Goal: Use online tool/utility: Utilize a website feature to perform a specific function

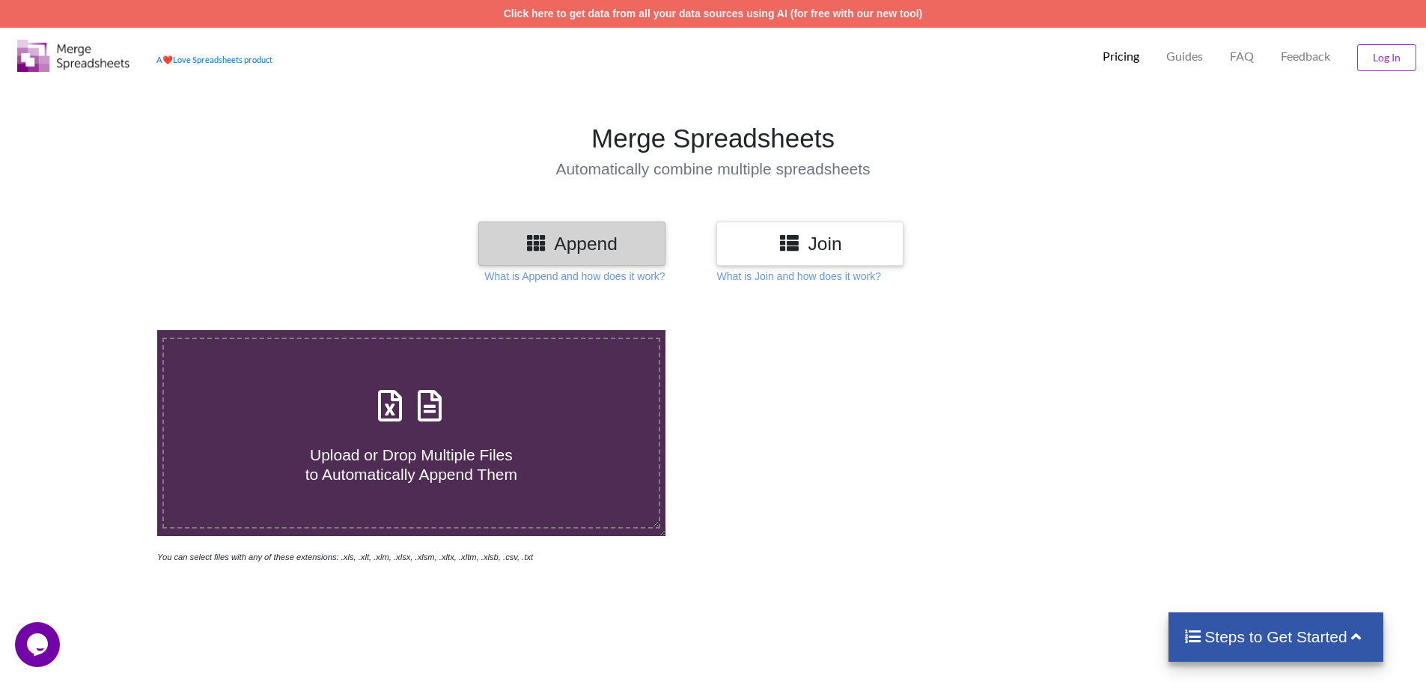
click at [409, 412] on span at bounding box center [410, 406] width 79 height 35
click at [102, 330] on input "Upload or Drop Multiple Files to Automatically Append Them" at bounding box center [102, 330] width 0 height 0
type input "C:\fakepath\Contact details of Panchayat staff Pamidimukkala .xlsx"
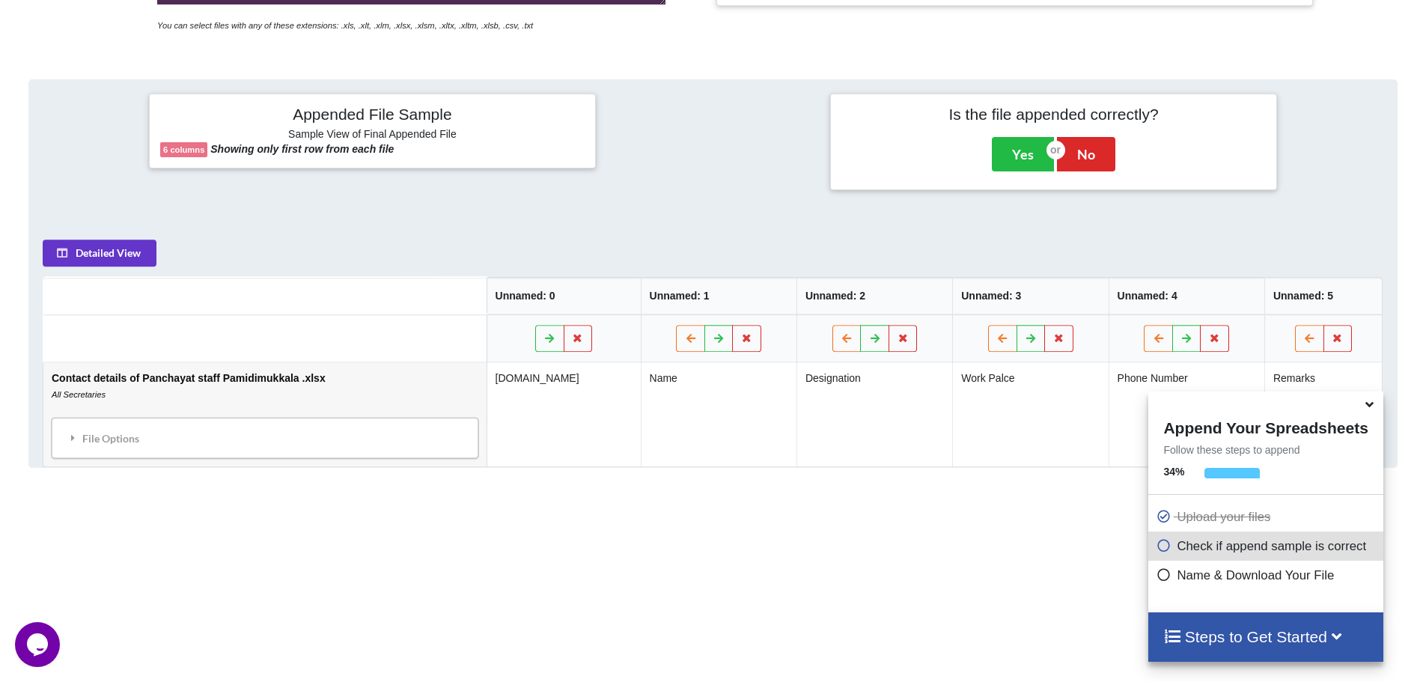
scroll to position [461, 0]
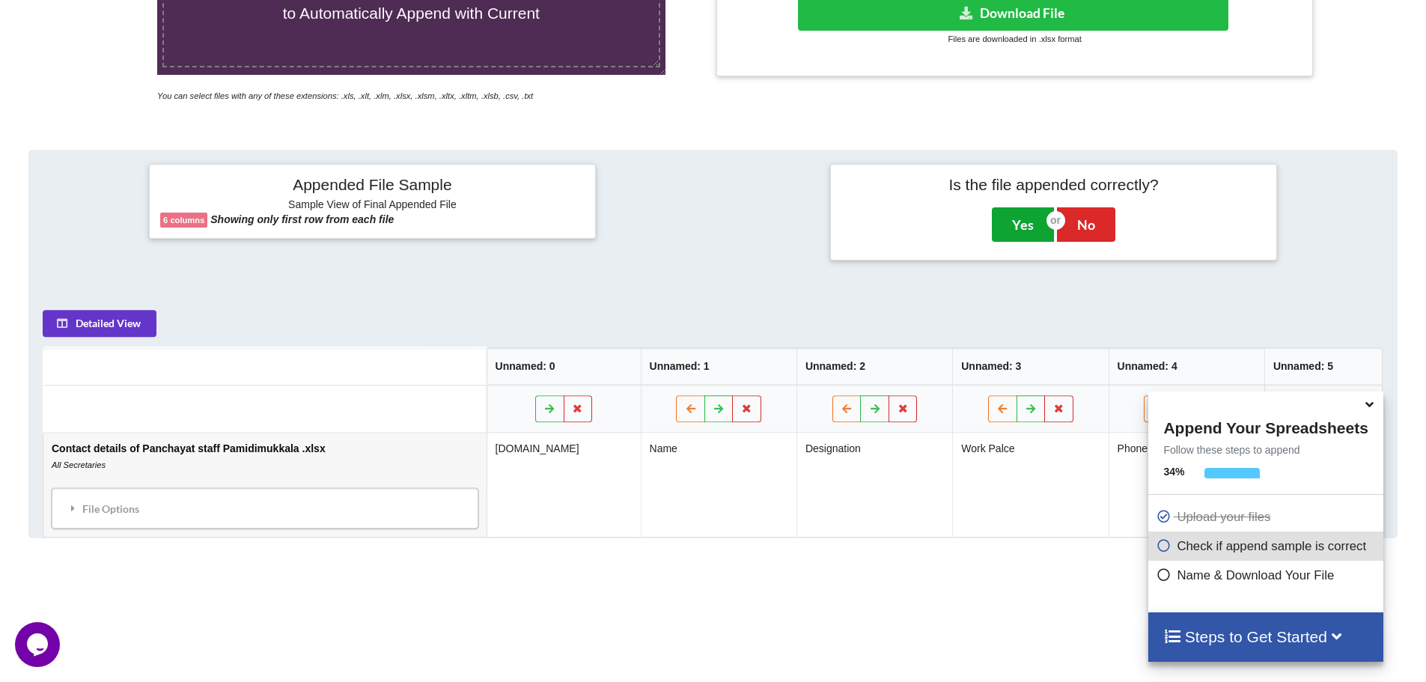
click at [1011, 228] on button "Yes" at bounding box center [1023, 224] width 62 height 34
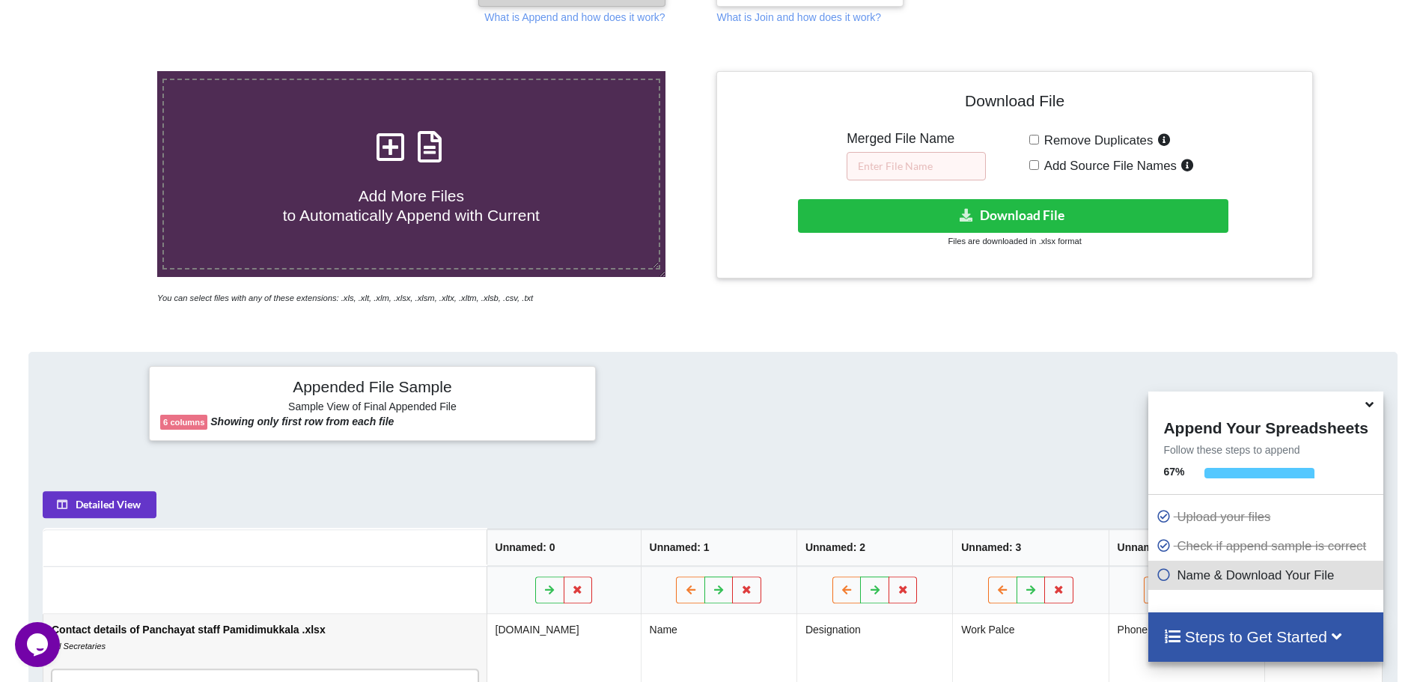
scroll to position [255, 0]
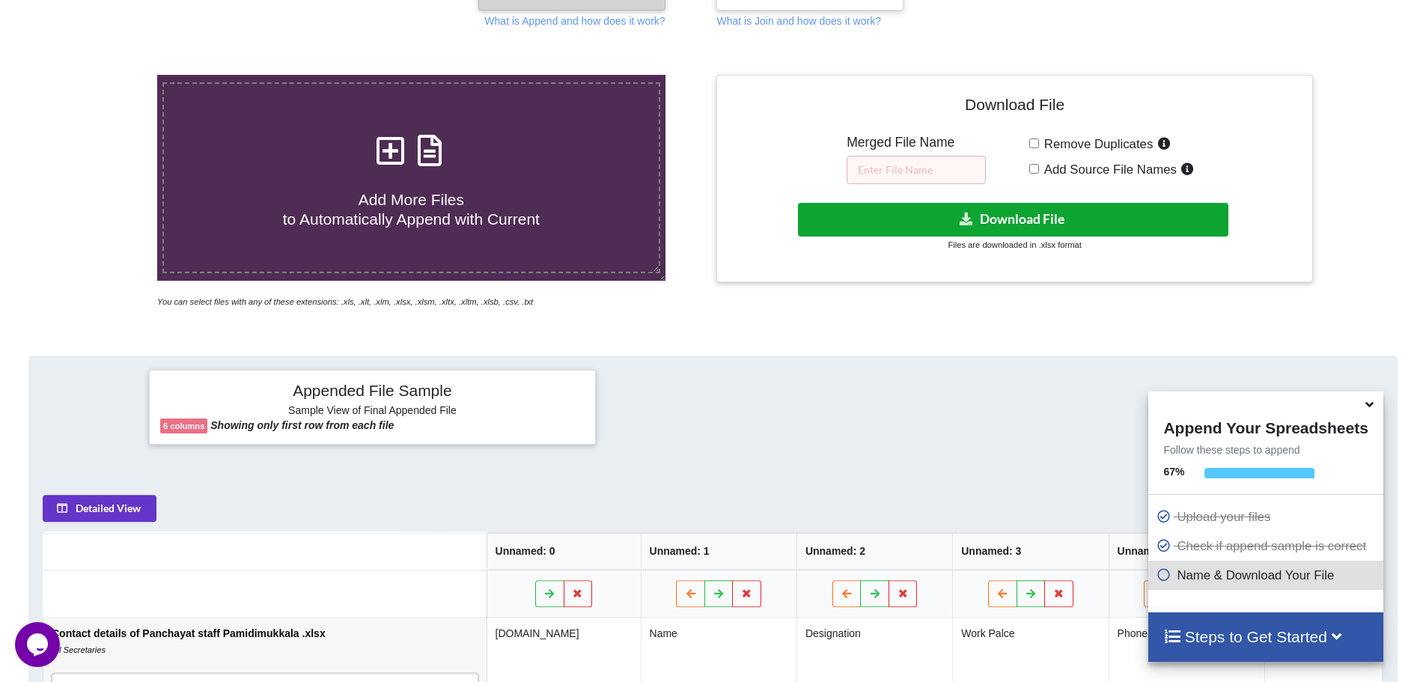
click at [923, 219] on button "Download File" at bounding box center [1013, 220] width 430 height 34
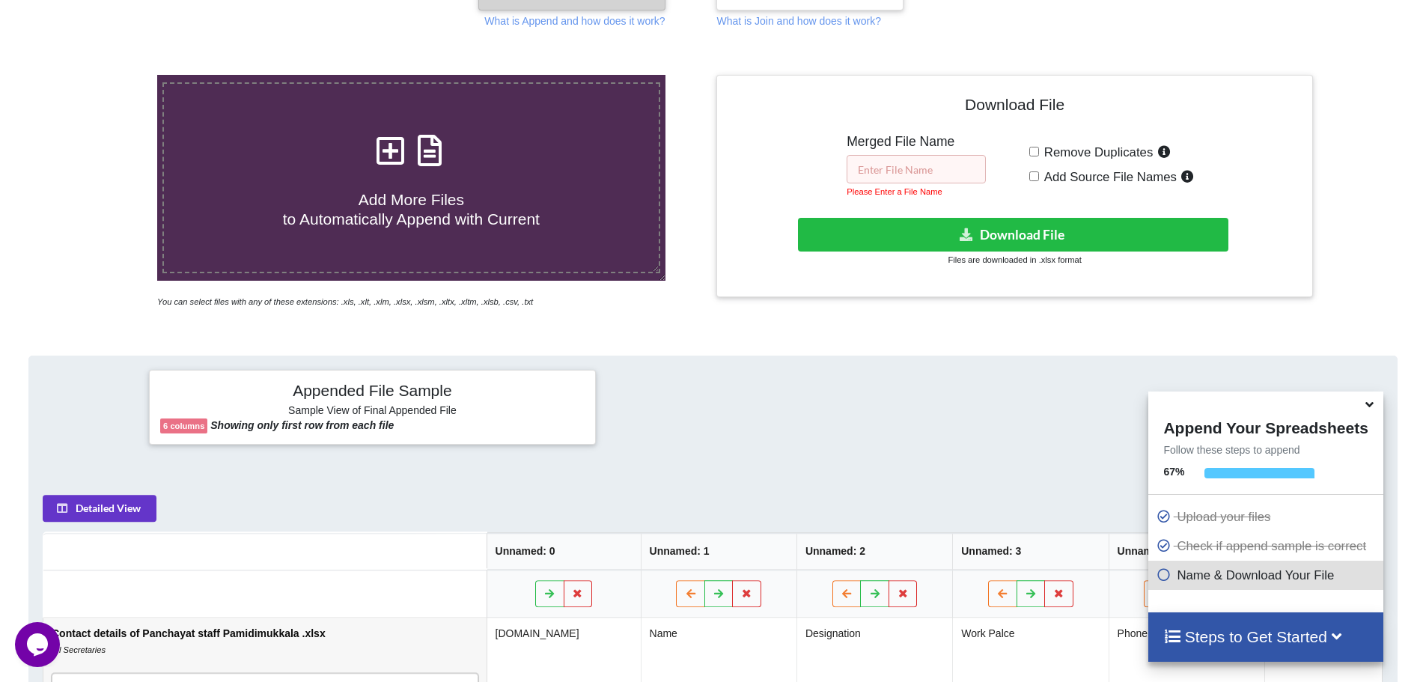
click at [889, 162] on input "text" at bounding box center [916, 169] width 139 height 28
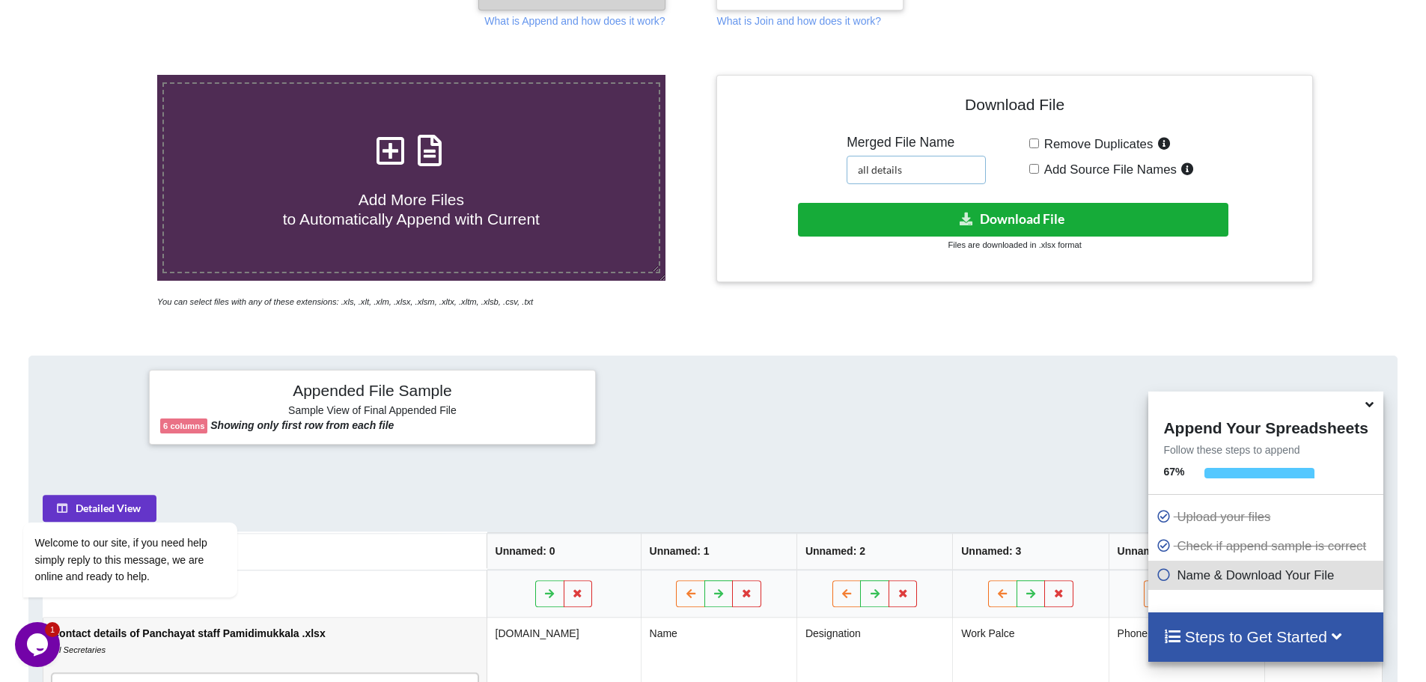
type input "all details"
click at [889, 226] on button "Download File" at bounding box center [1013, 220] width 430 height 34
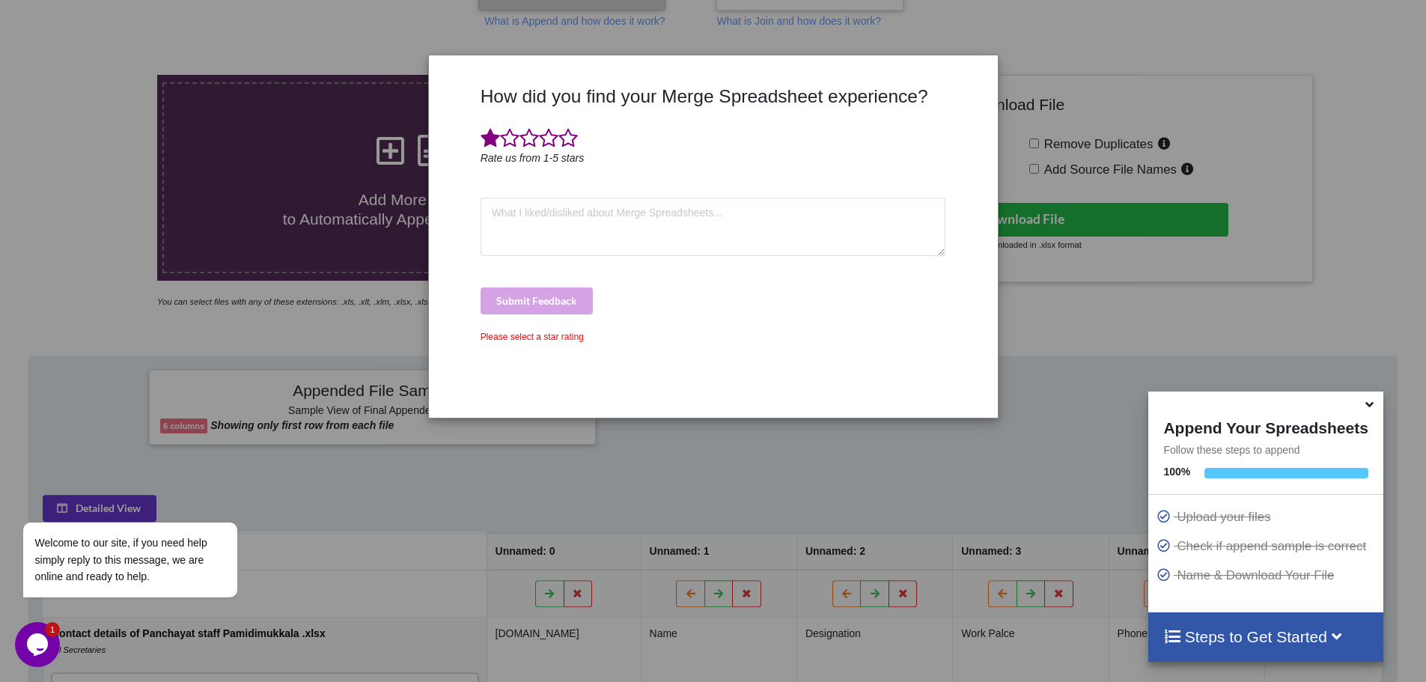
click at [487, 139] on span at bounding box center [490, 138] width 19 height 21
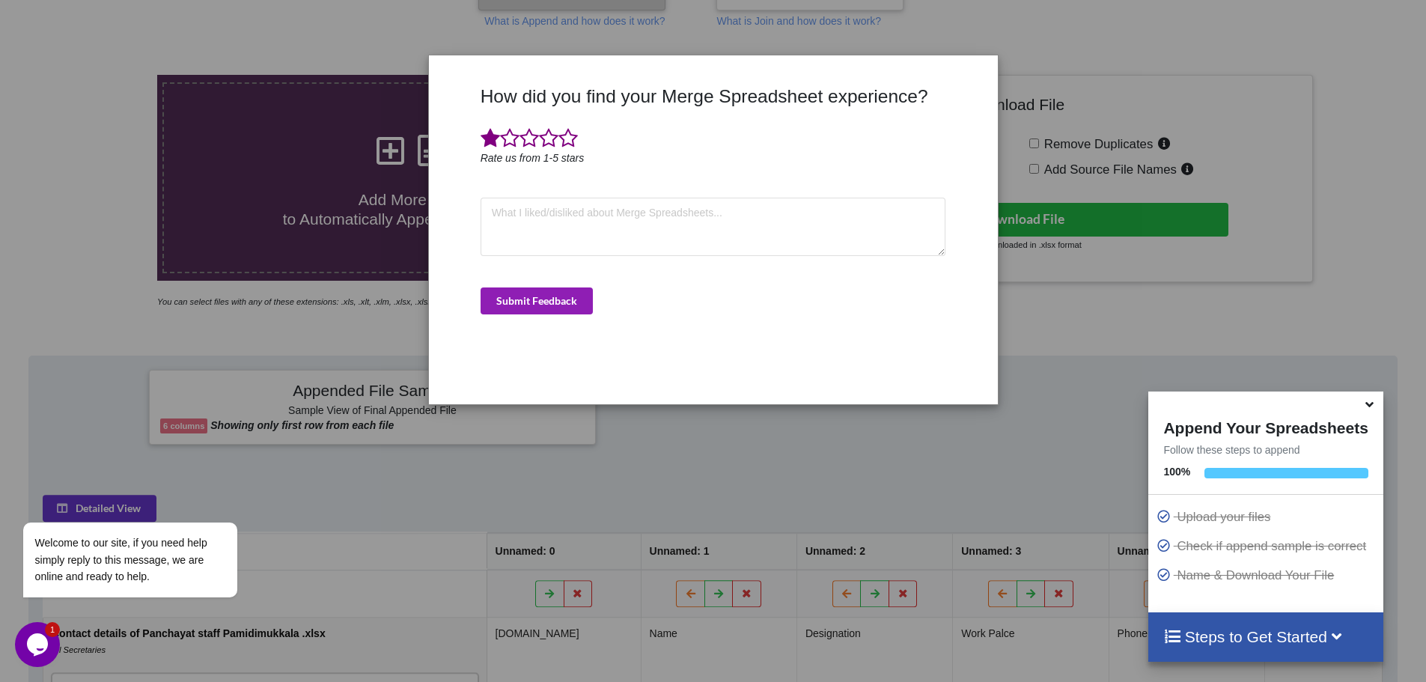
click at [523, 295] on button "Submit Feedback" at bounding box center [537, 300] width 112 height 27
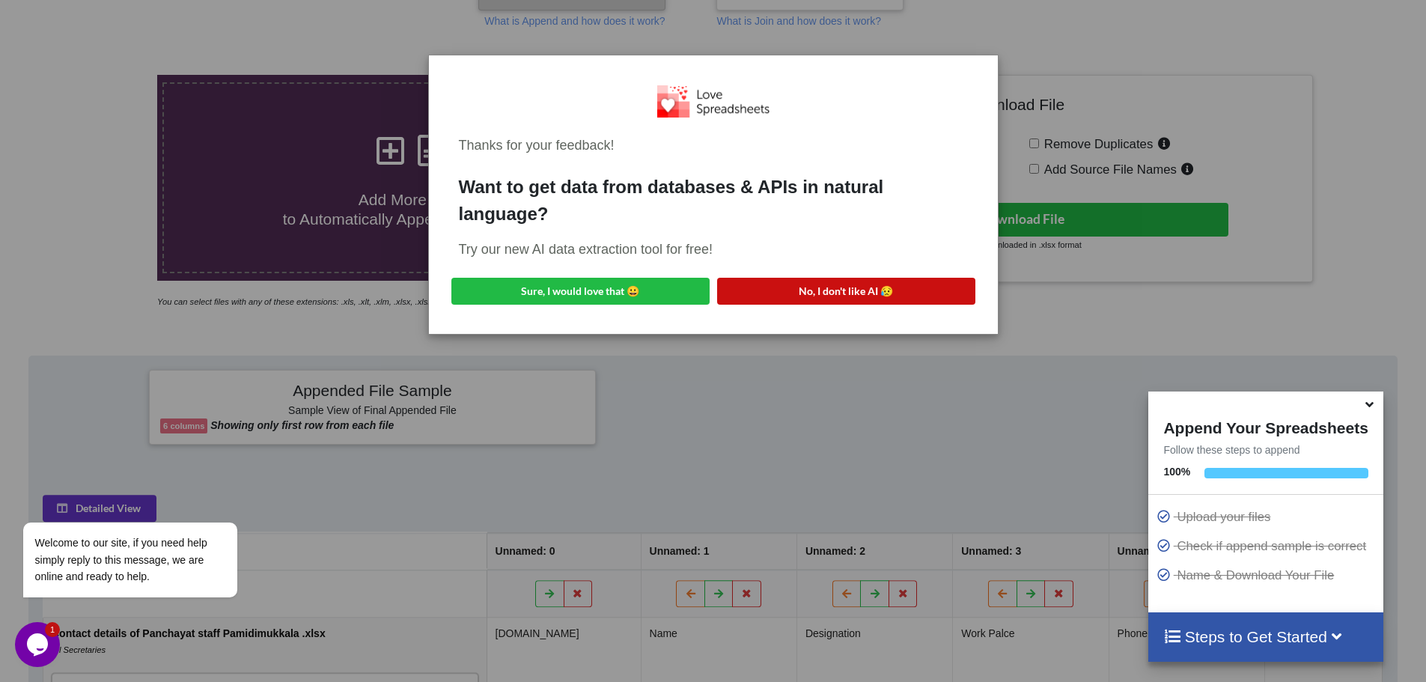
click at [787, 289] on button "No, I don't like AI 😥" at bounding box center [846, 291] width 258 height 27
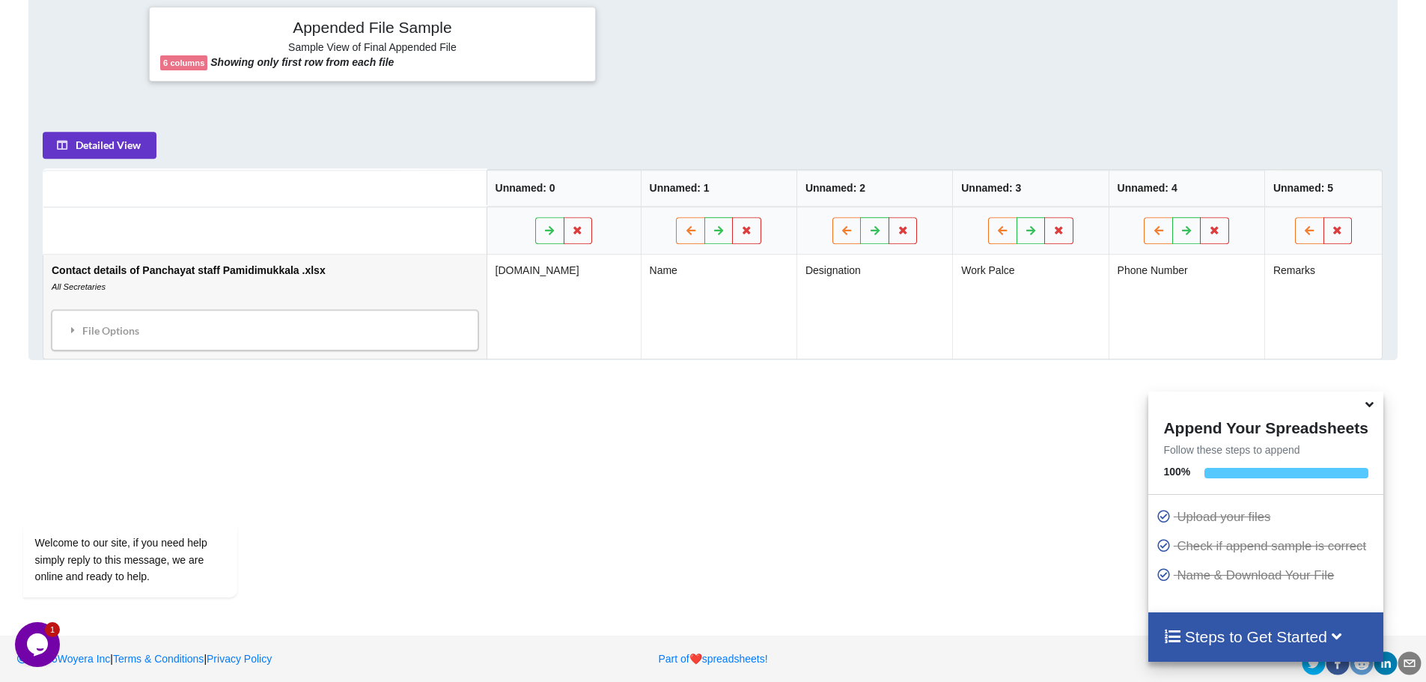
scroll to position [627, 0]
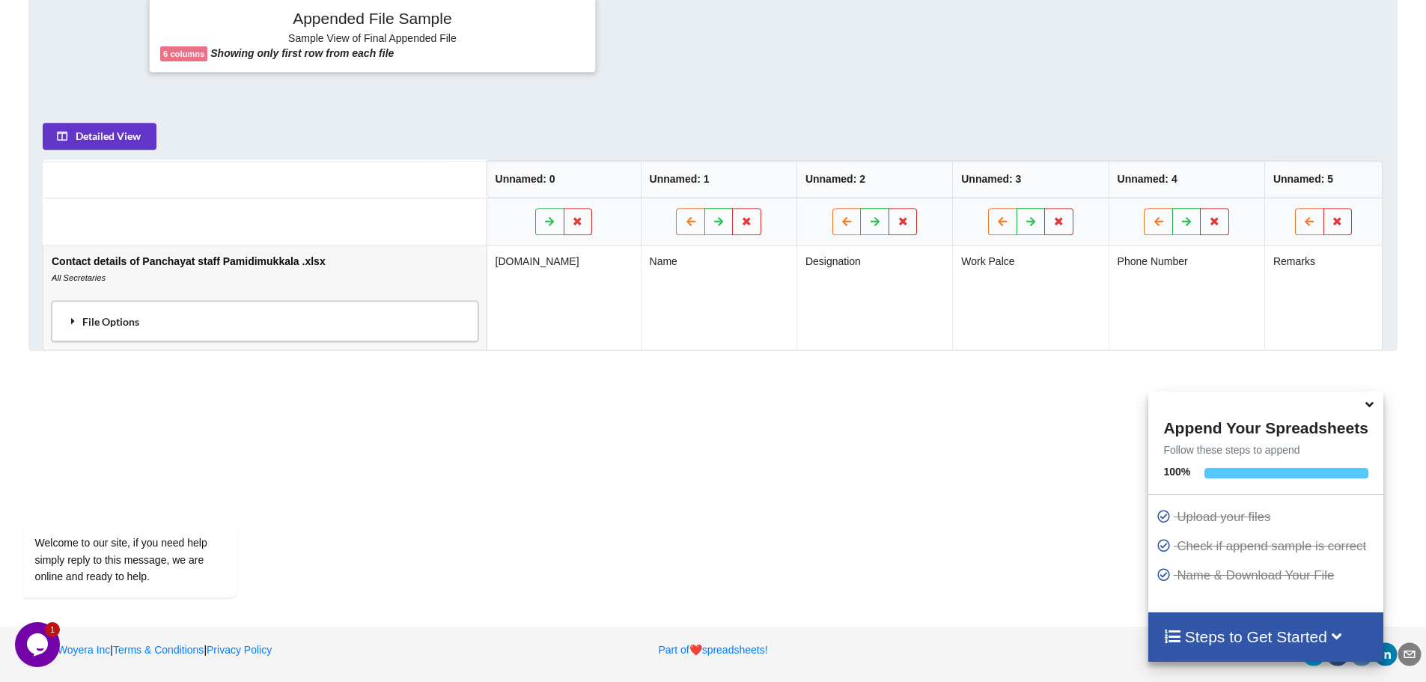
click at [86, 315] on div "File Options" at bounding box center [265, 320] width 418 height 31
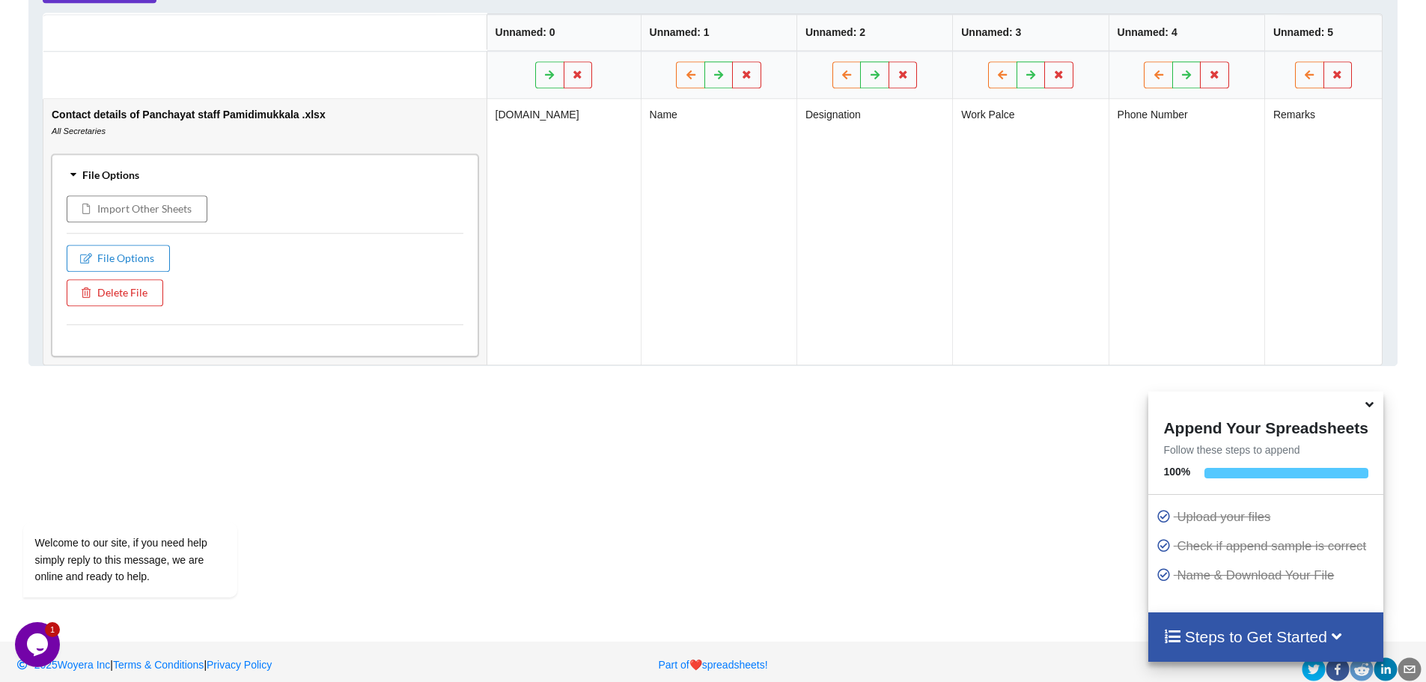
scroll to position [777, 0]
click at [151, 207] on button "Import Other Sheets" at bounding box center [137, 205] width 141 height 27
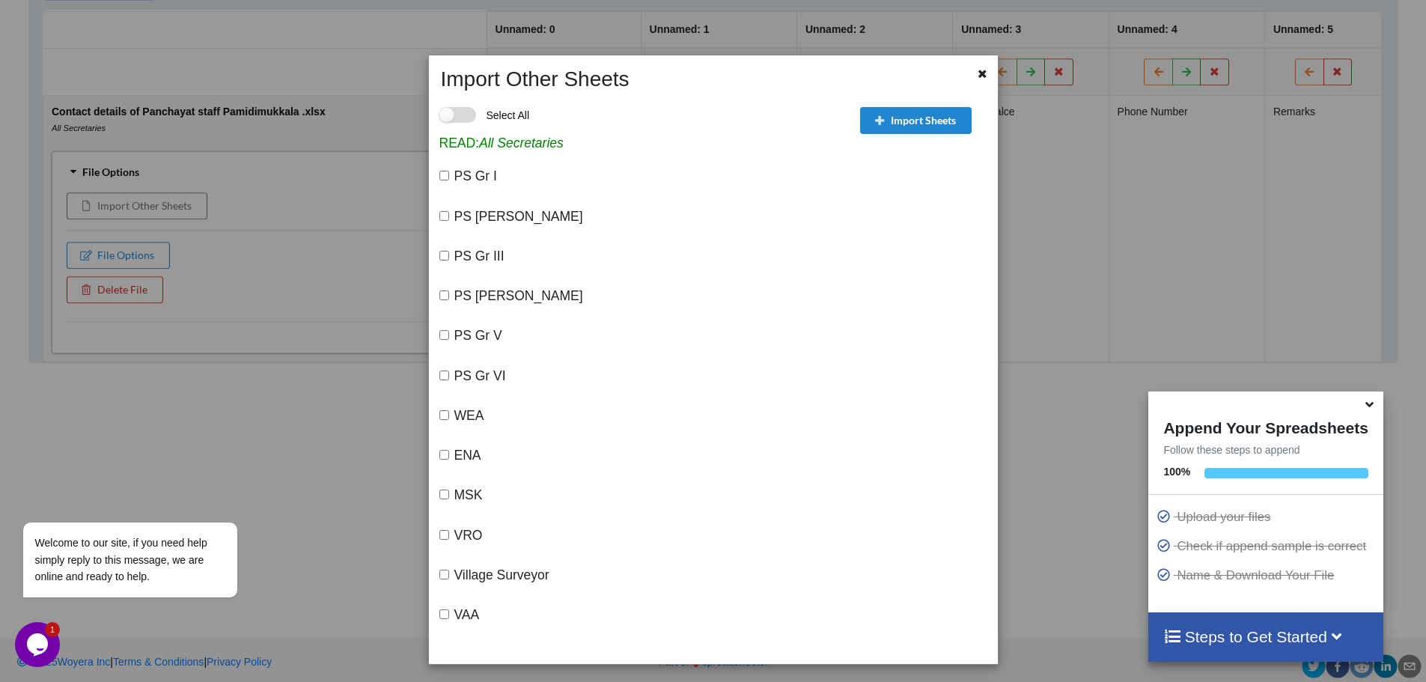
click at [458, 110] on label "Select All" at bounding box center [484, 115] width 91 height 16
checkbox input "true"
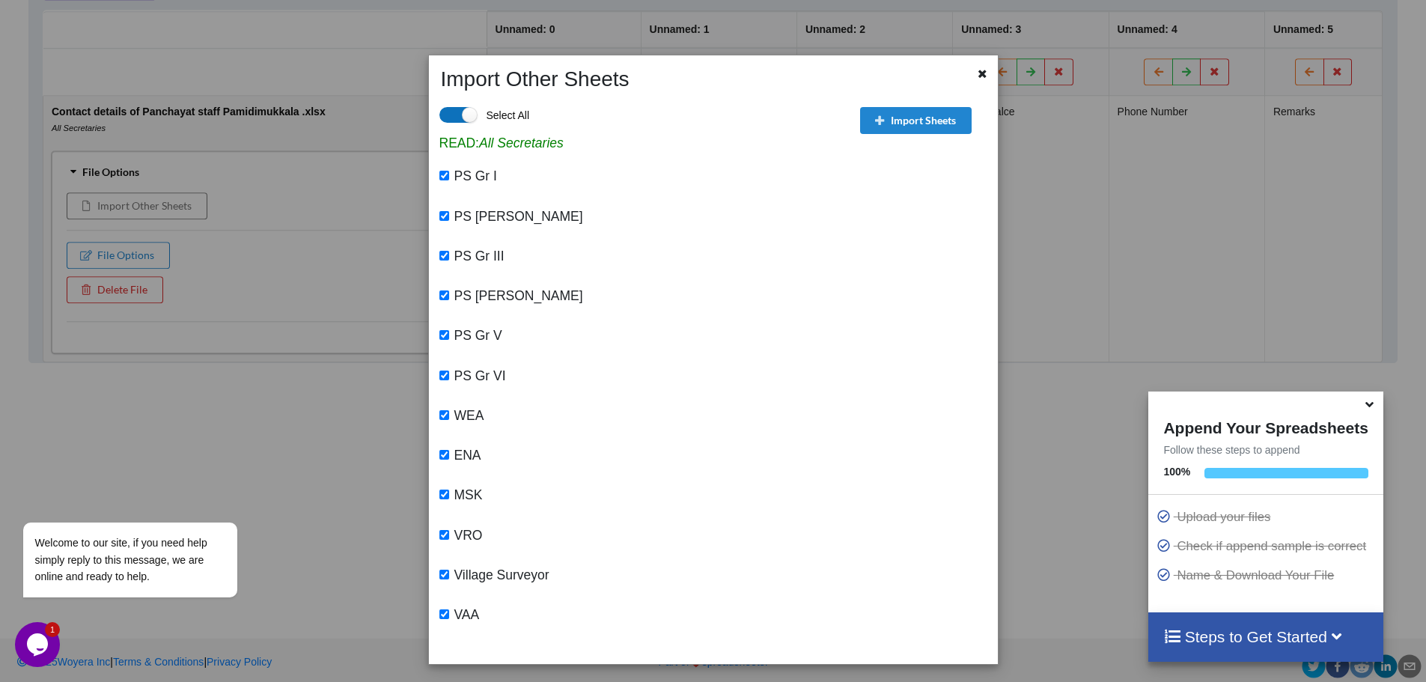
checkbox input "true"
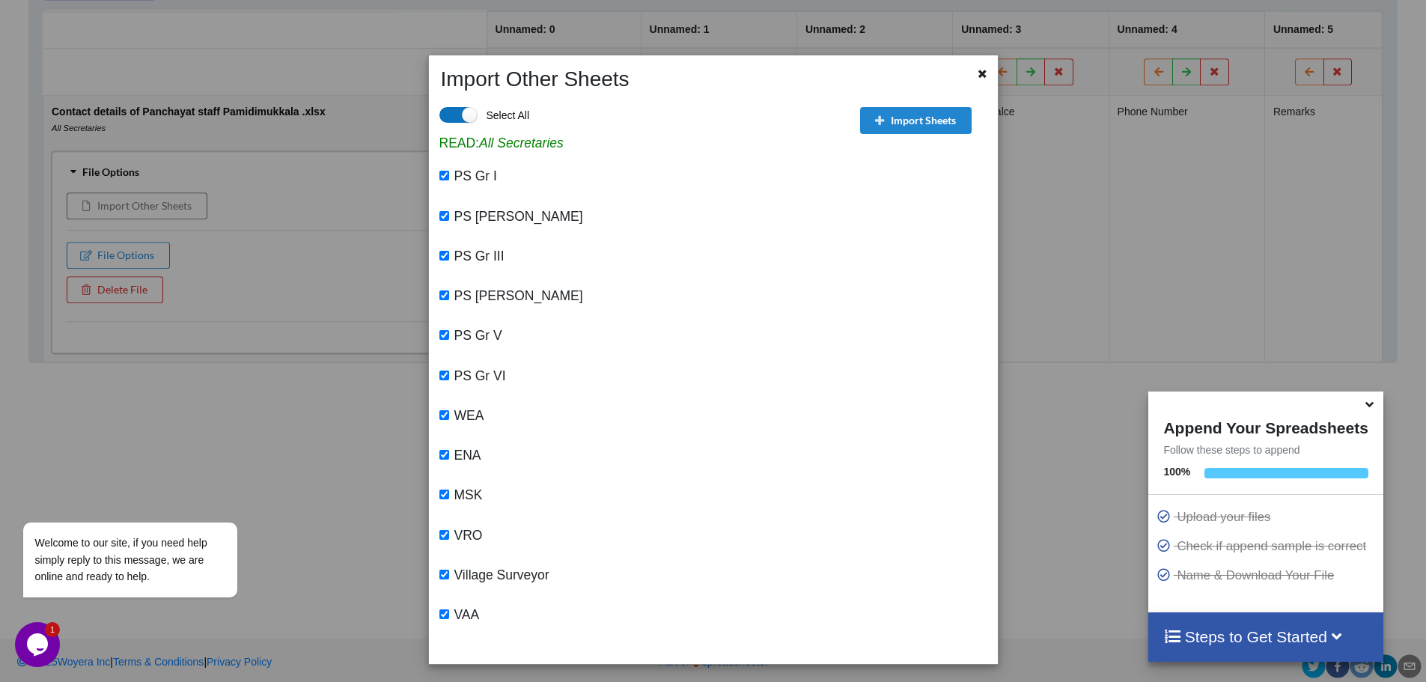
checkbox input "true"
click at [904, 124] on button "Import Sheets" at bounding box center [916, 120] width 112 height 27
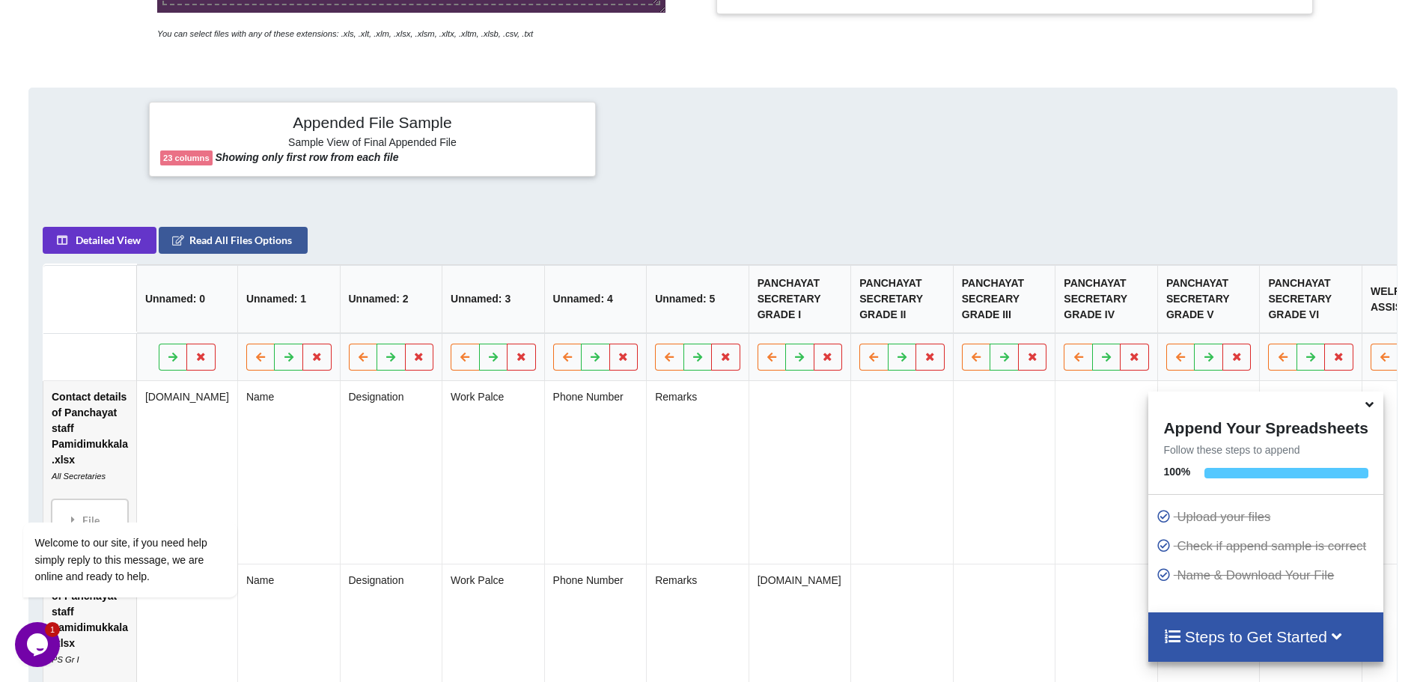
scroll to position [552, 0]
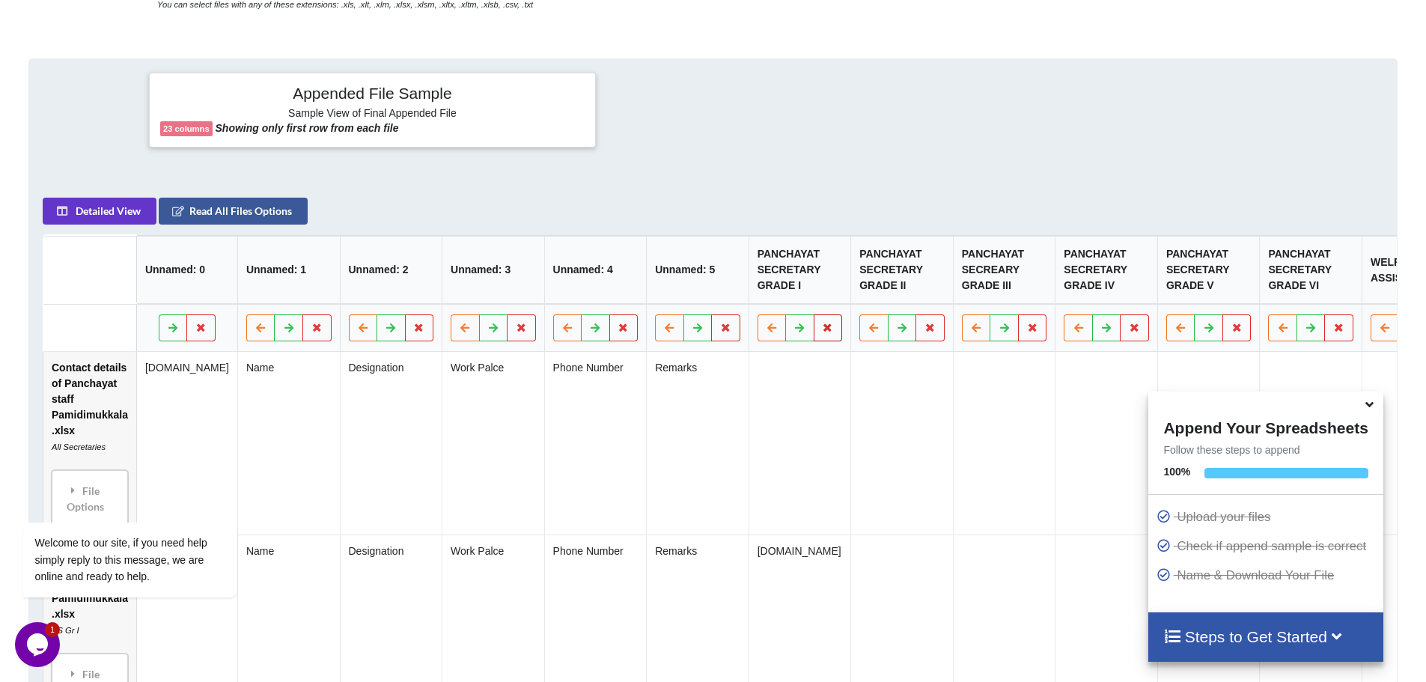
click at [822, 332] on icon at bounding box center [828, 327] width 13 height 9
click at [722, 294] on button "Delete Column" at bounding box center [693, 291] width 100 height 27
click at [822, 332] on icon at bounding box center [828, 327] width 13 height 9
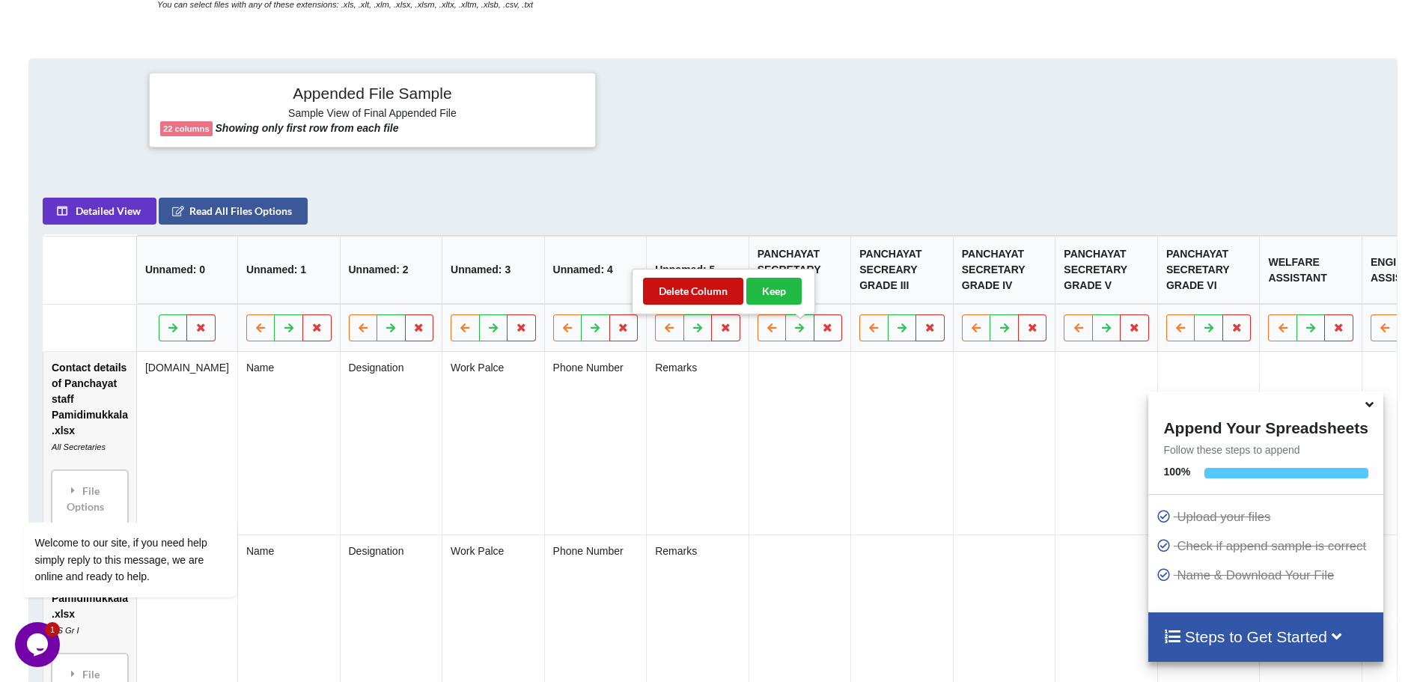
click at [695, 290] on button "Delete Column" at bounding box center [693, 291] width 100 height 27
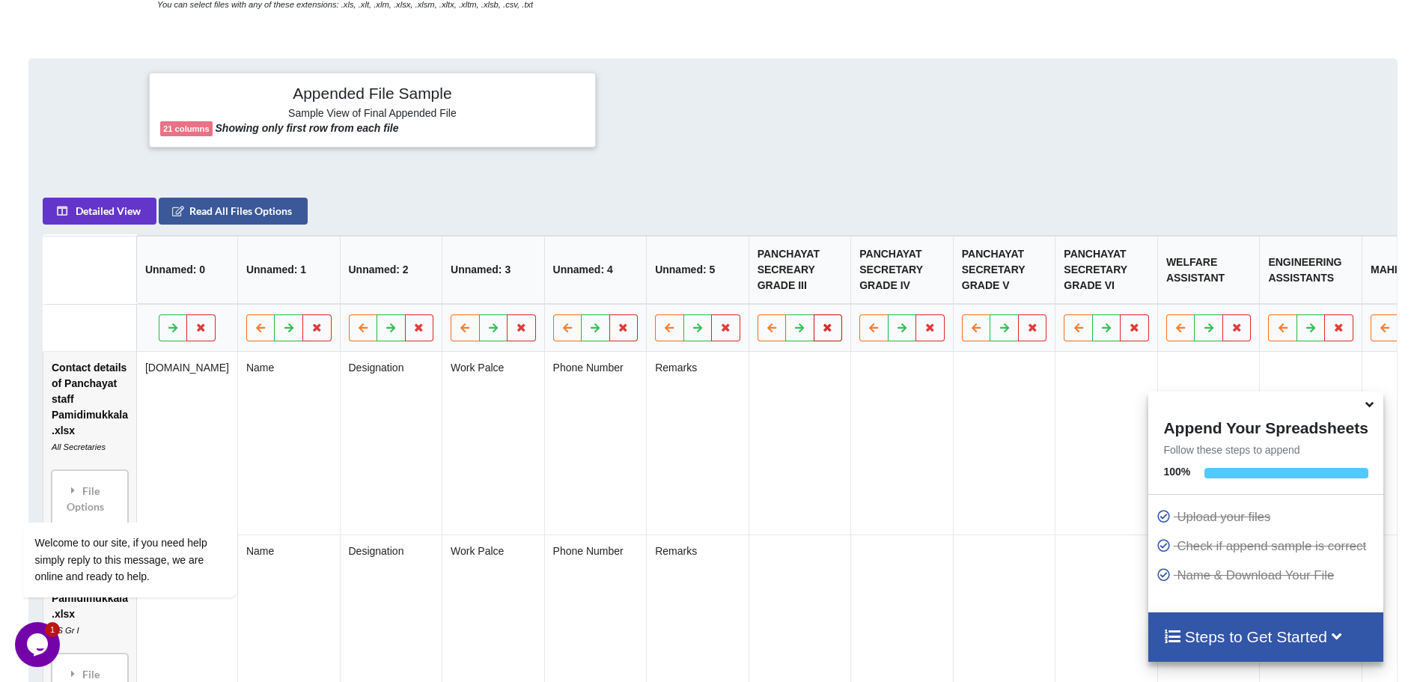
click at [822, 332] on icon at bounding box center [828, 327] width 13 height 9
click at [713, 293] on button "Delete Column" at bounding box center [693, 291] width 100 height 27
click at [822, 332] on icon at bounding box center [828, 327] width 13 height 9
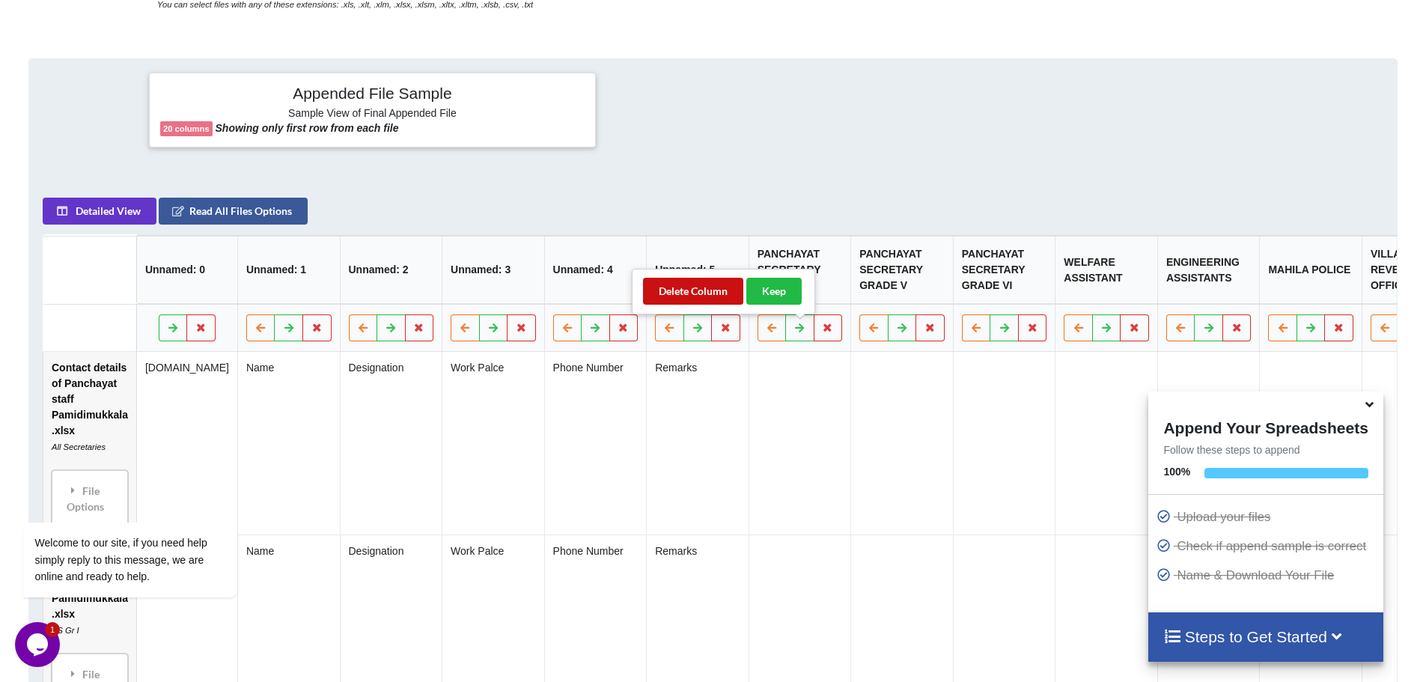
click at [679, 292] on button "Delete Column" at bounding box center [693, 291] width 100 height 27
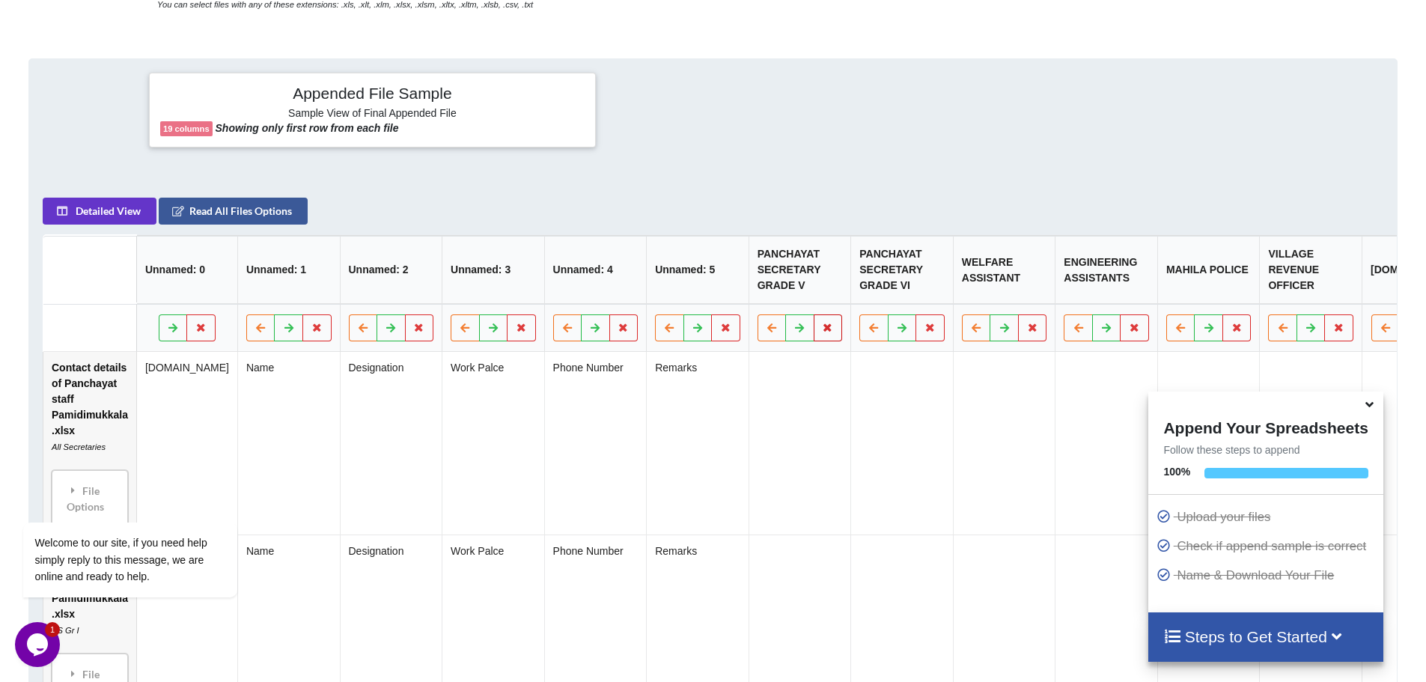
click at [822, 332] on icon at bounding box center [828, 327] width 13 height 9
click at [695, 295] on button "Delete Column" at bounding box center [693, 291] width 100 height 27
click at [822, 332] on icon at bounding box center [828, 327] width 13 height 9
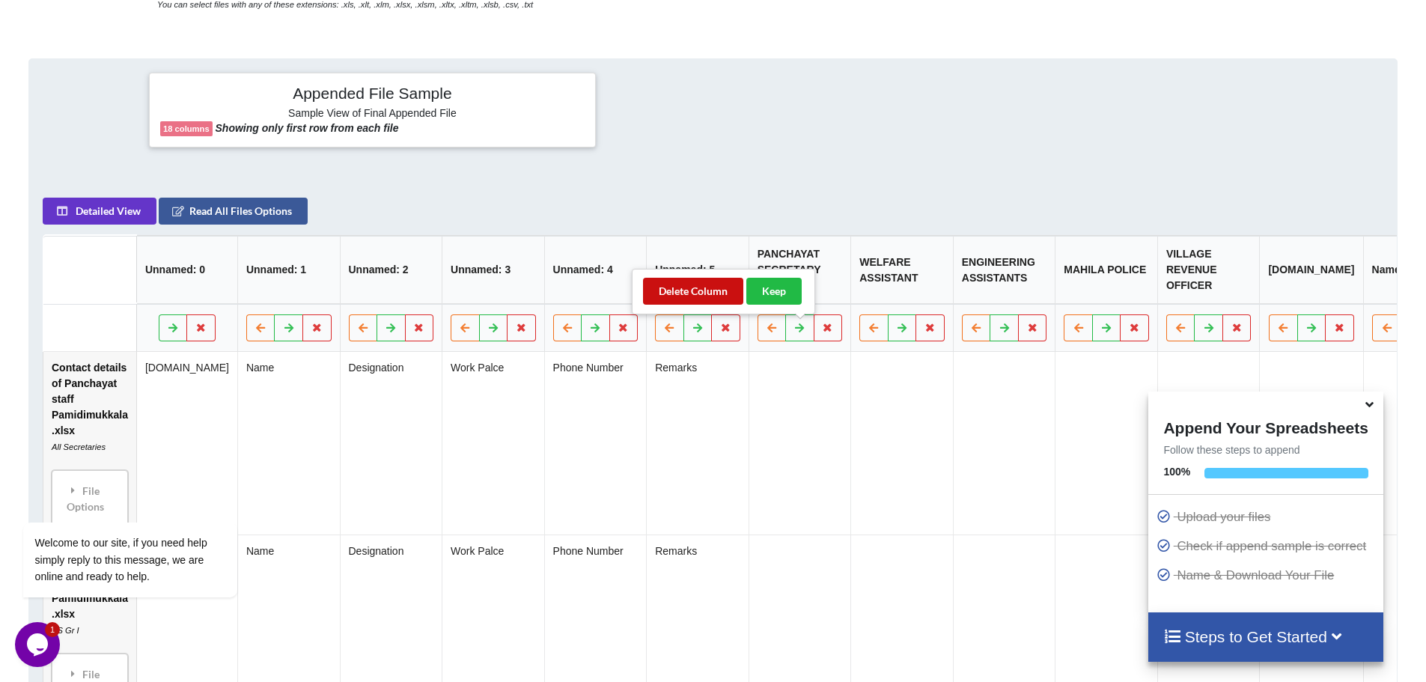
click at [719, 299] on button "Delete Column" at bounding box center [693, 291] width 100 height 27
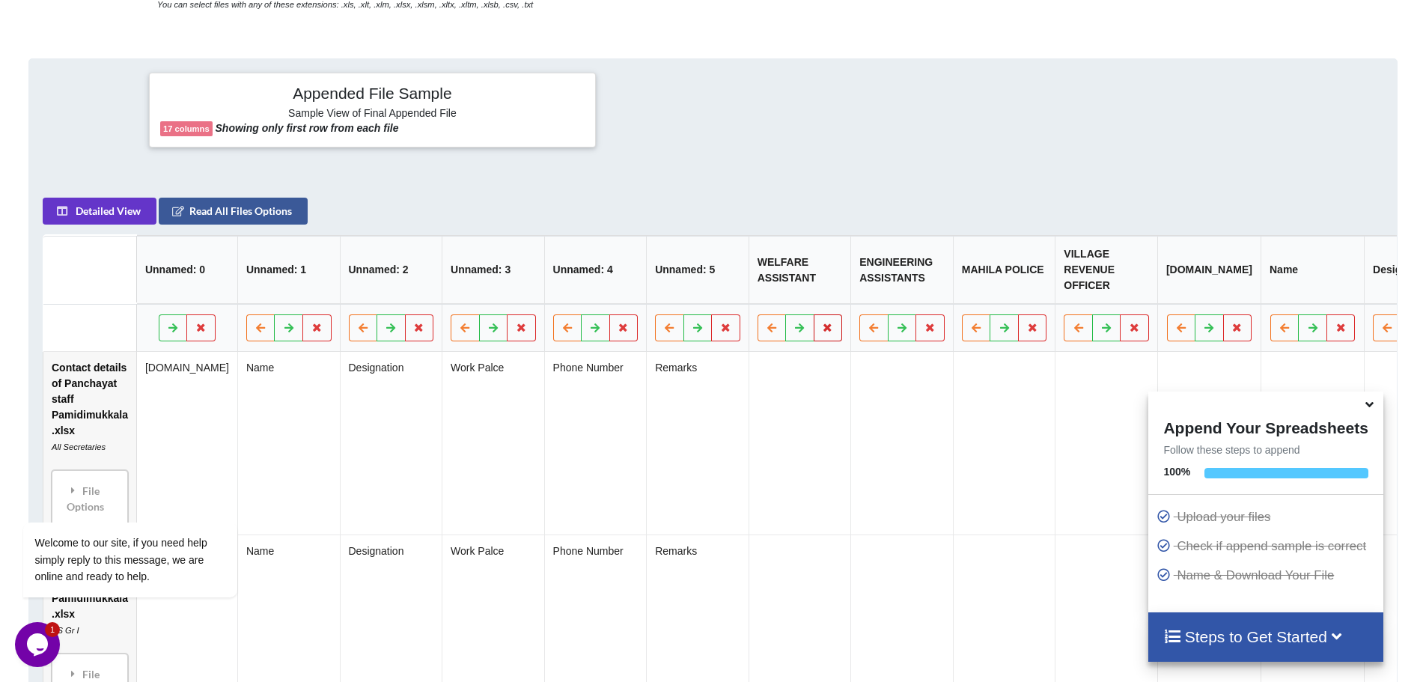
click at [822, 332] on icon at bounding box center [828, 327] width 13 height 9
click at [719, 299] on button "Delete Column" at bounding box center [693, 291] width 100 height 27
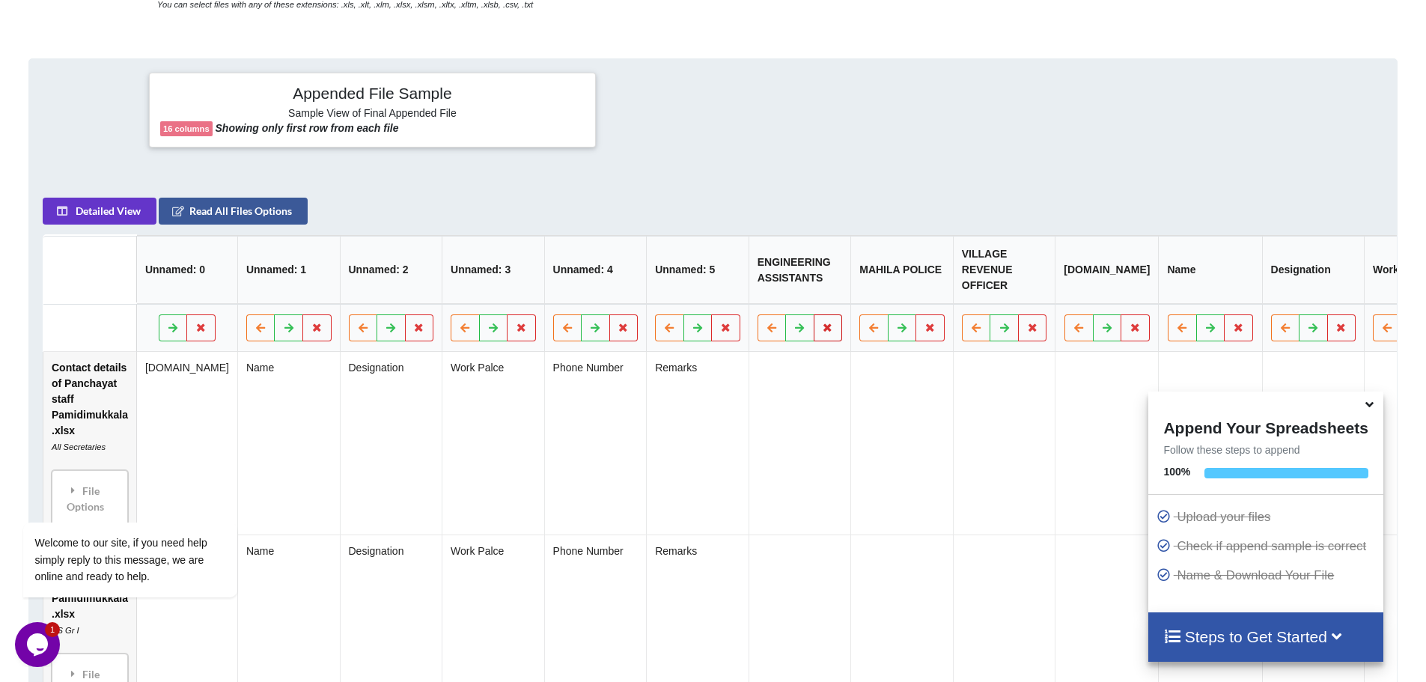
click at [822, 332] on icon at bounding box center [828, 327] width 13 height 9
click at [713, 296] on button "Delete Column" at bounding box center [693, 291] width 100 height 27
click at [822, 332] on icon at bounding box center [828, 327] width 13 height 9
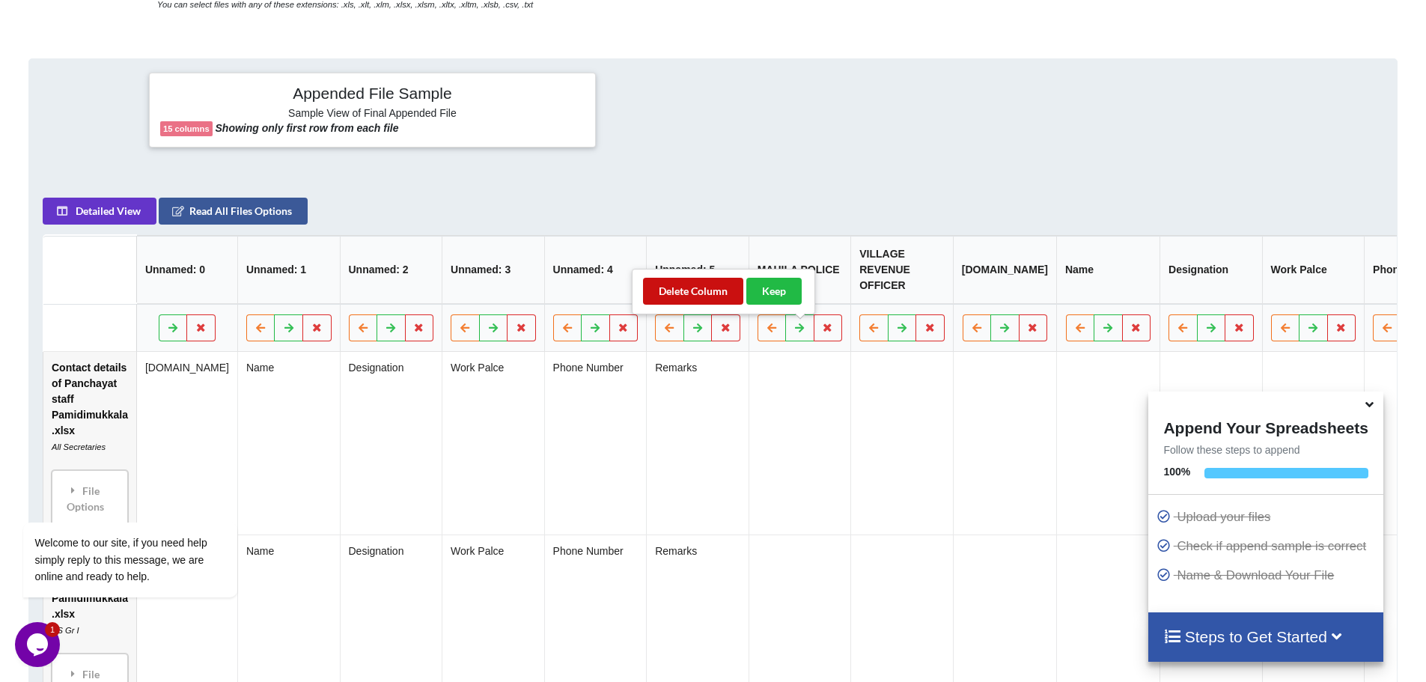
click at [713, 297] on button "Delete Column" at bounding box center [693, 291] width 100 height 27
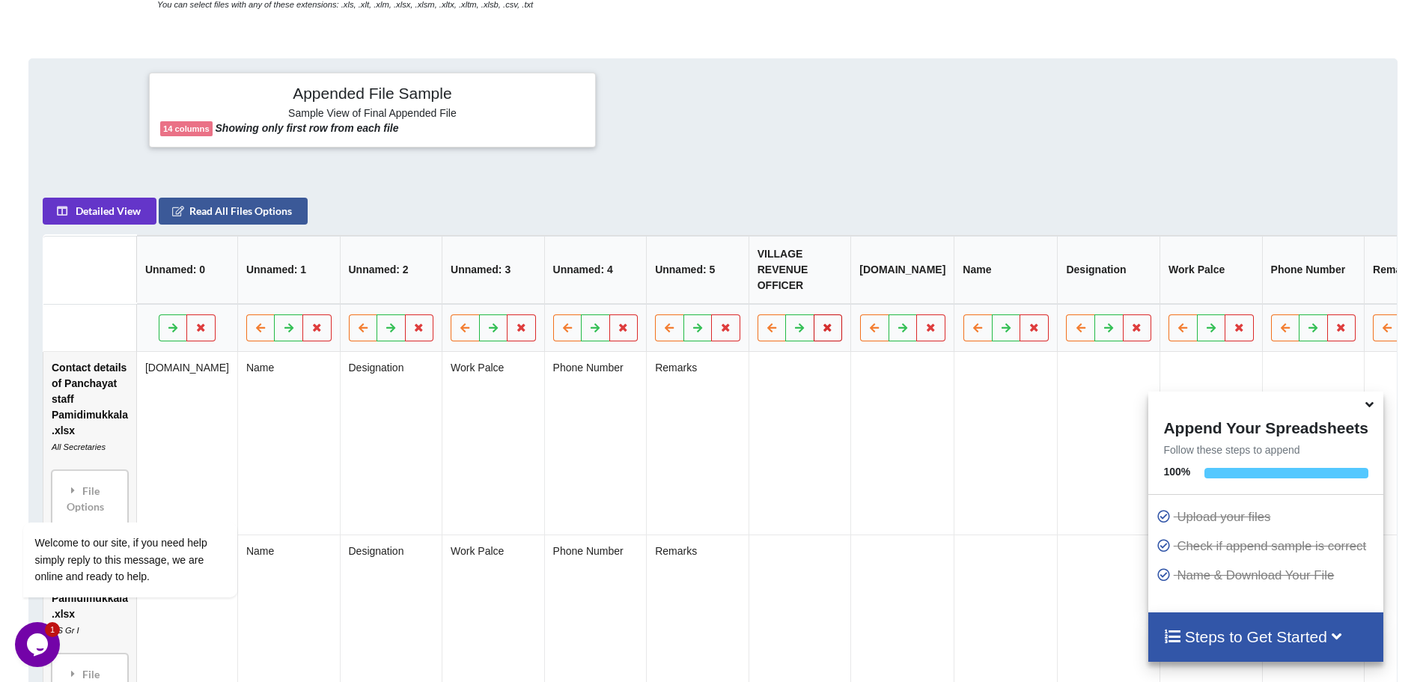
click at [822, 332] on icon at bounding box center [828, 327] width 13 height 9
click at [701, 298] on button "Delete Column" at bounding box center [693, 291] width 100 height 27
click at [823, 332] on icon at bounding box center [829, 327] width 13 height 9
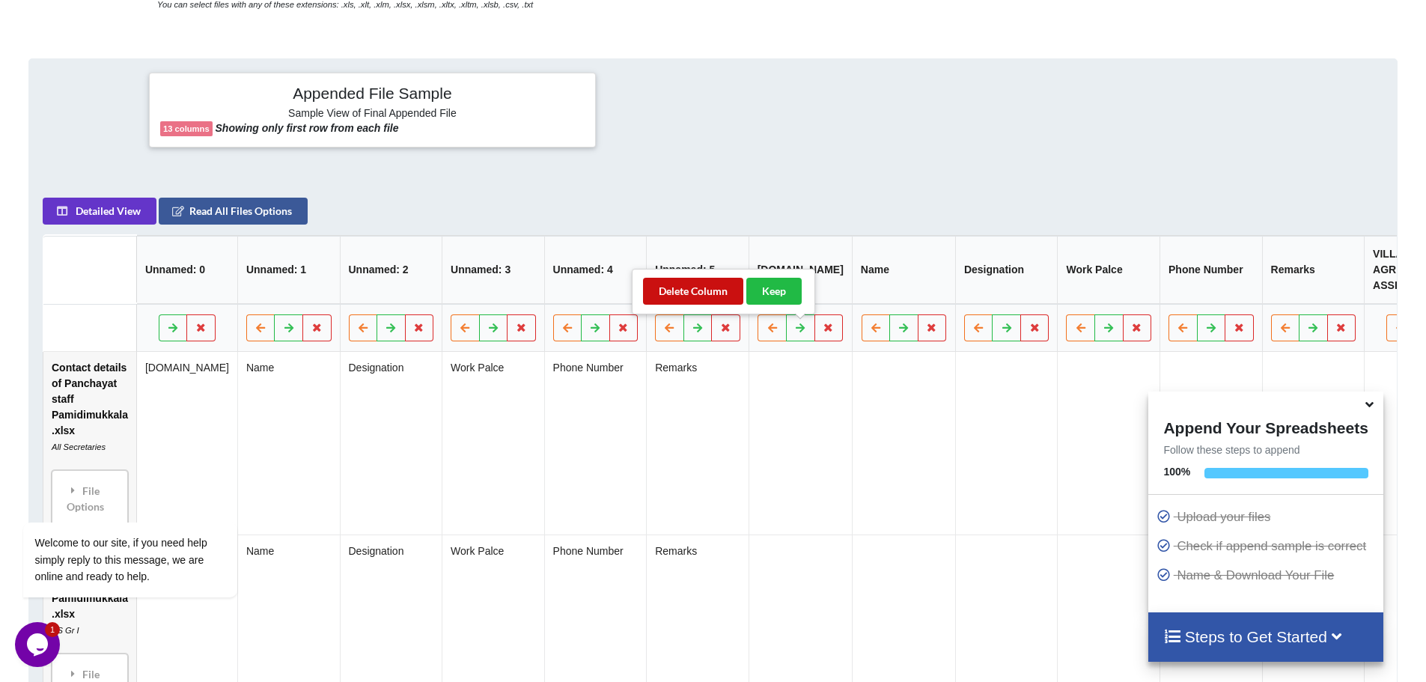
click at [717, 295] on button "Delete Column" at bounding box center [693, 291] width 100 height 27
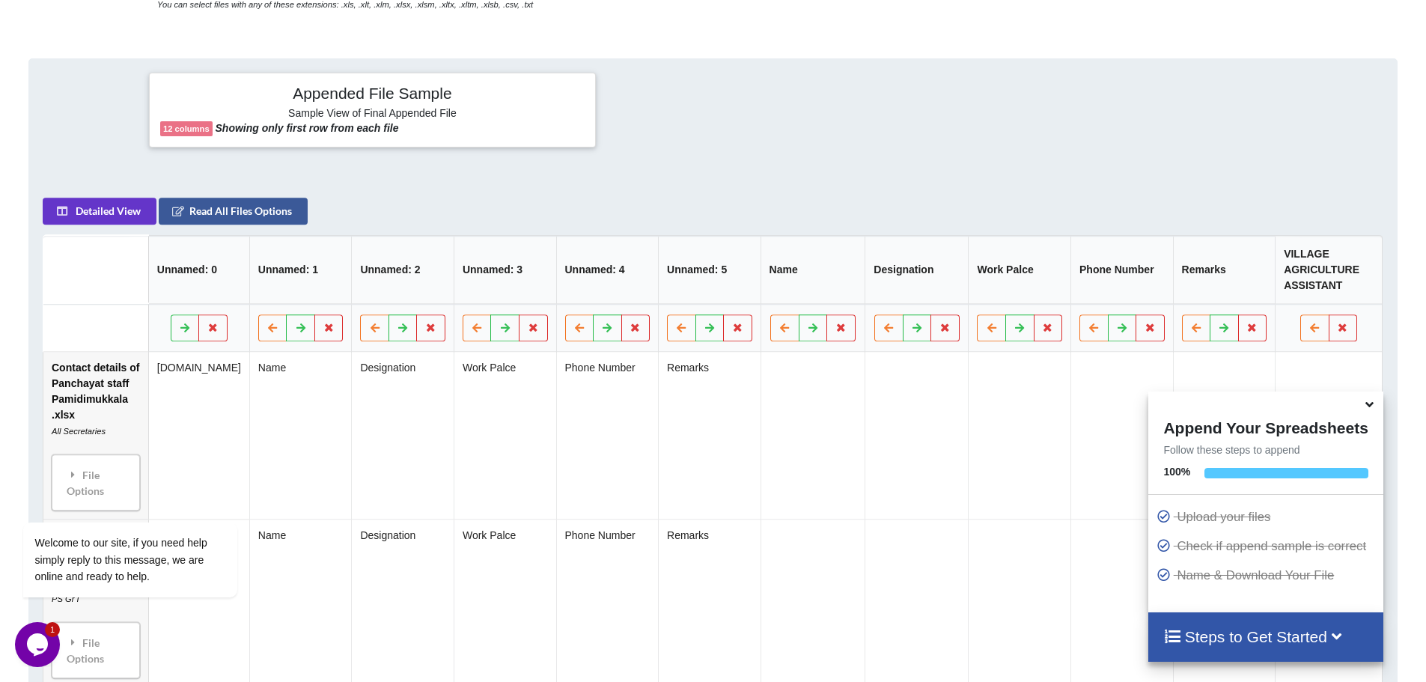
click at [1368, 405] on icon at bounding box center [1370, 401] width 16 height 13
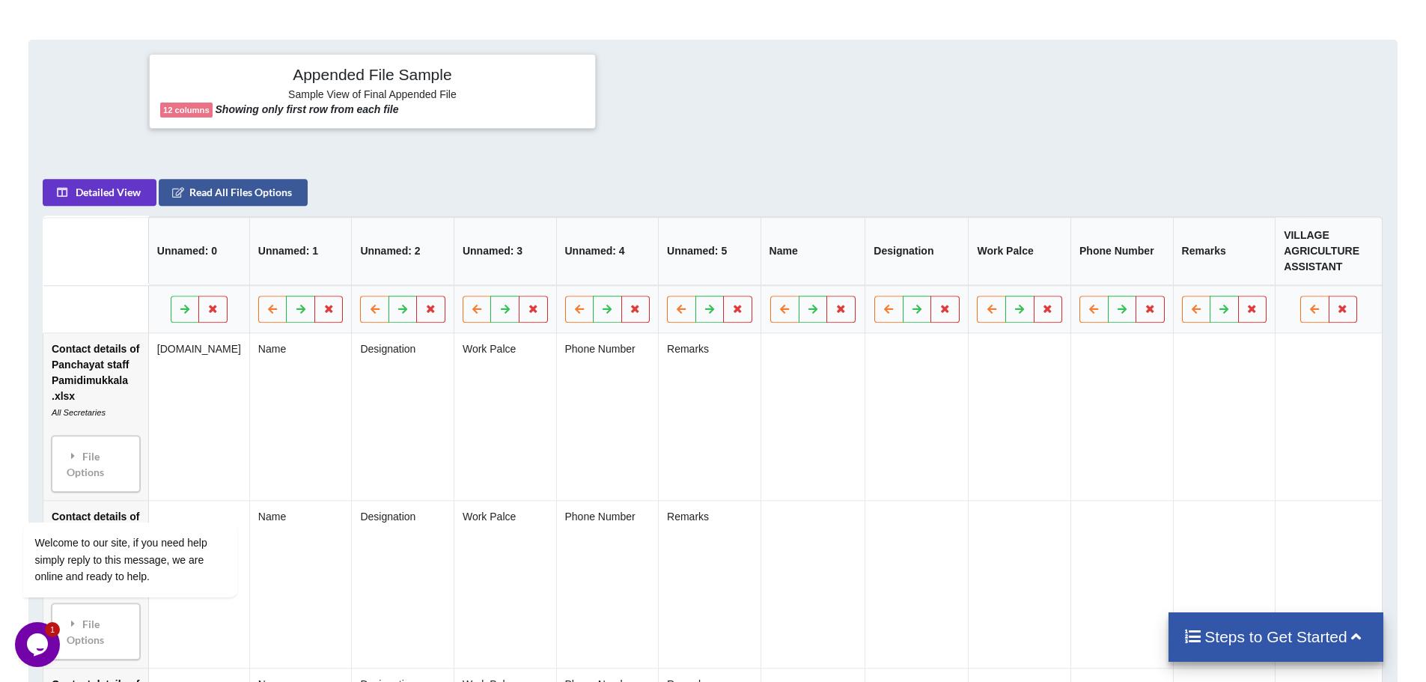
scroll to position [379, 0]
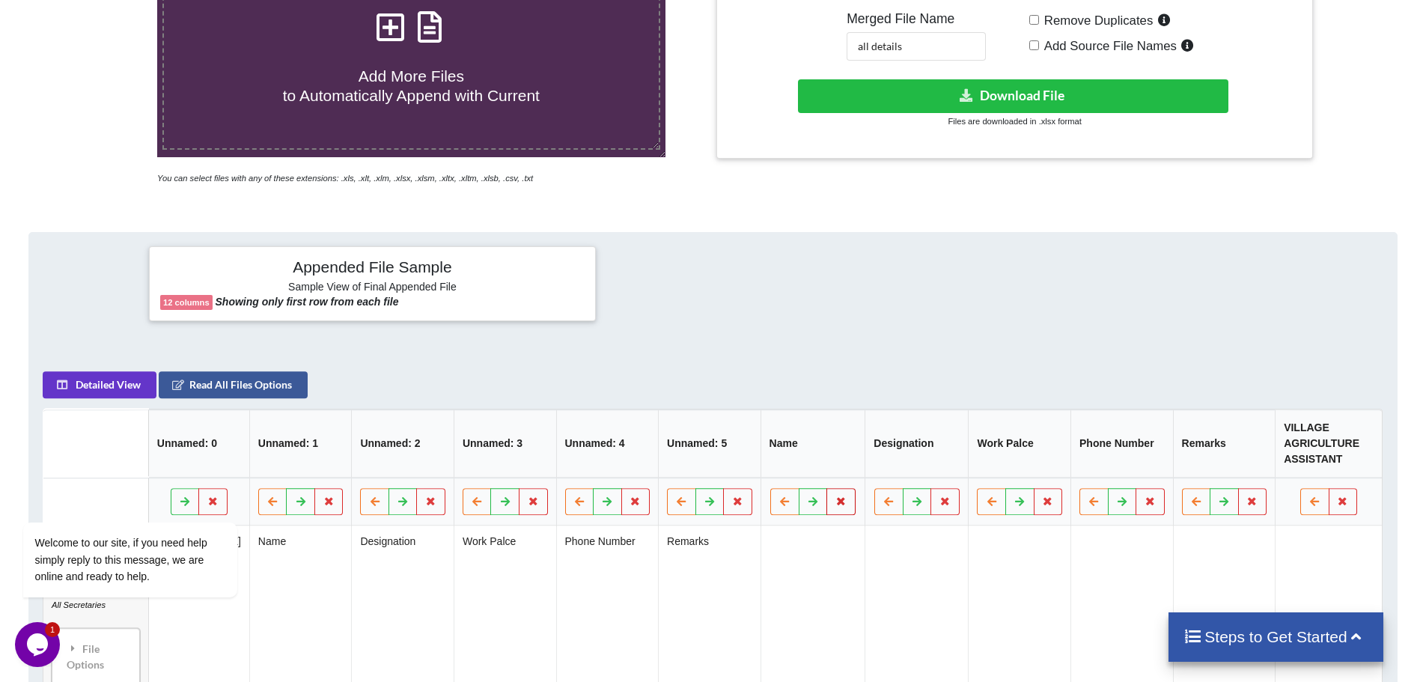
click at [842, 503] on icon at bounding box center [841, 500] width 13 height 9
click at [767, 462] on button "Delete Column" at bounding box center [732, 457] width 100 height 27
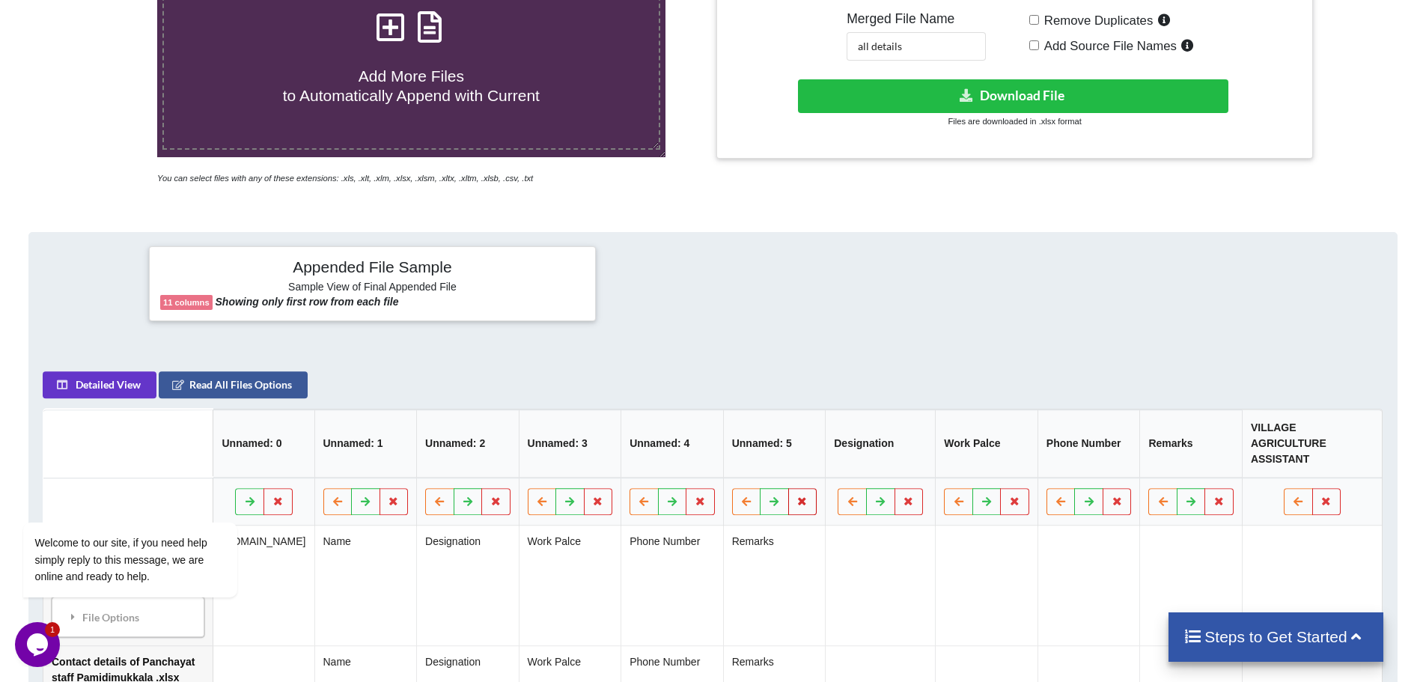
click at [803, 496] on icon at bounding box center [802, 500] width 13 height 9
click at [720, 440] on button "Delete Column" at bounding box center [697, 441] width 100 height 27
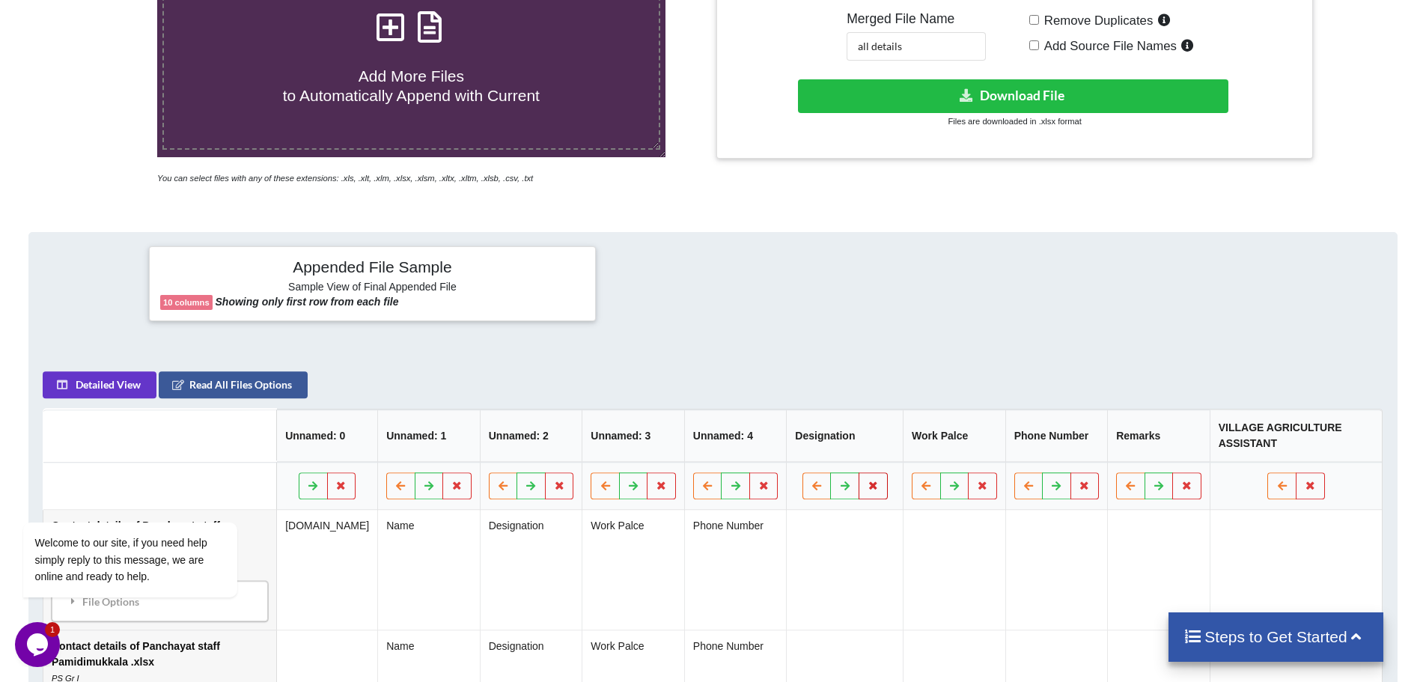
click at [875, 484] on icon at bounding box center [873, 485] width 13 height 9
click at [789, 447] on button "Delete Column" at bounding box center [765, 441] width 100 height 27
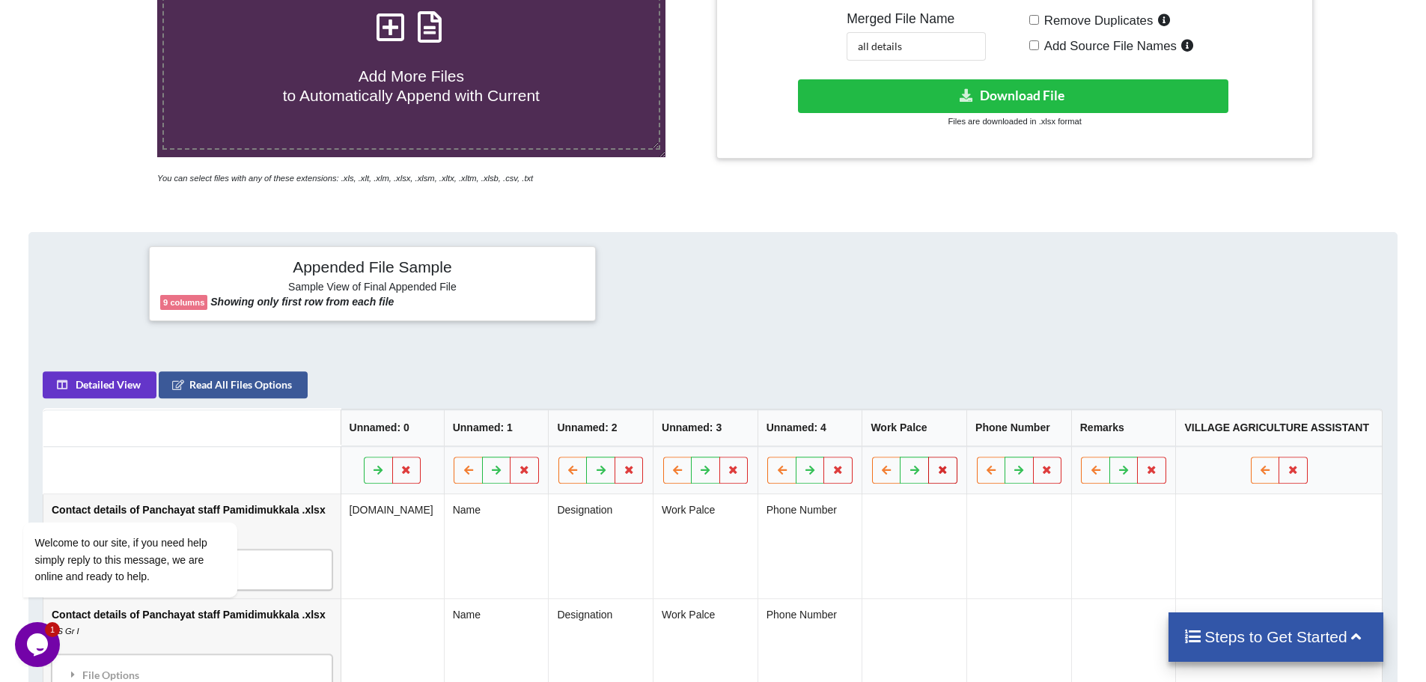
click at [936, 472] on icon at bounding box center [942, 469] width 13 height 9
click at [848, 427] on button "Delete Column" at bounding box center [832, 425] width 100 height 27
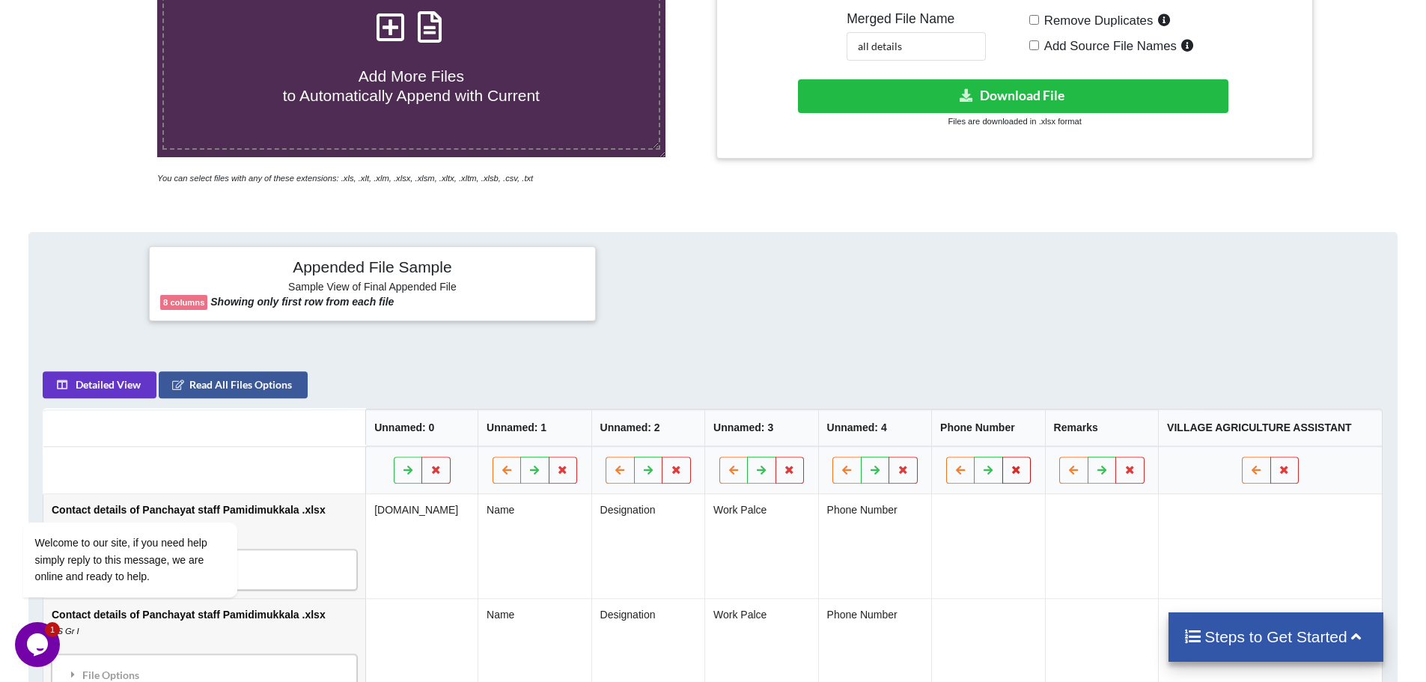
click at [1014, 468] on icon at bounding box center [1017, 469] width 13 height 9
click at [928, 432] on button "Delete Column" at bounding box center [909, 425] width 100 height 27
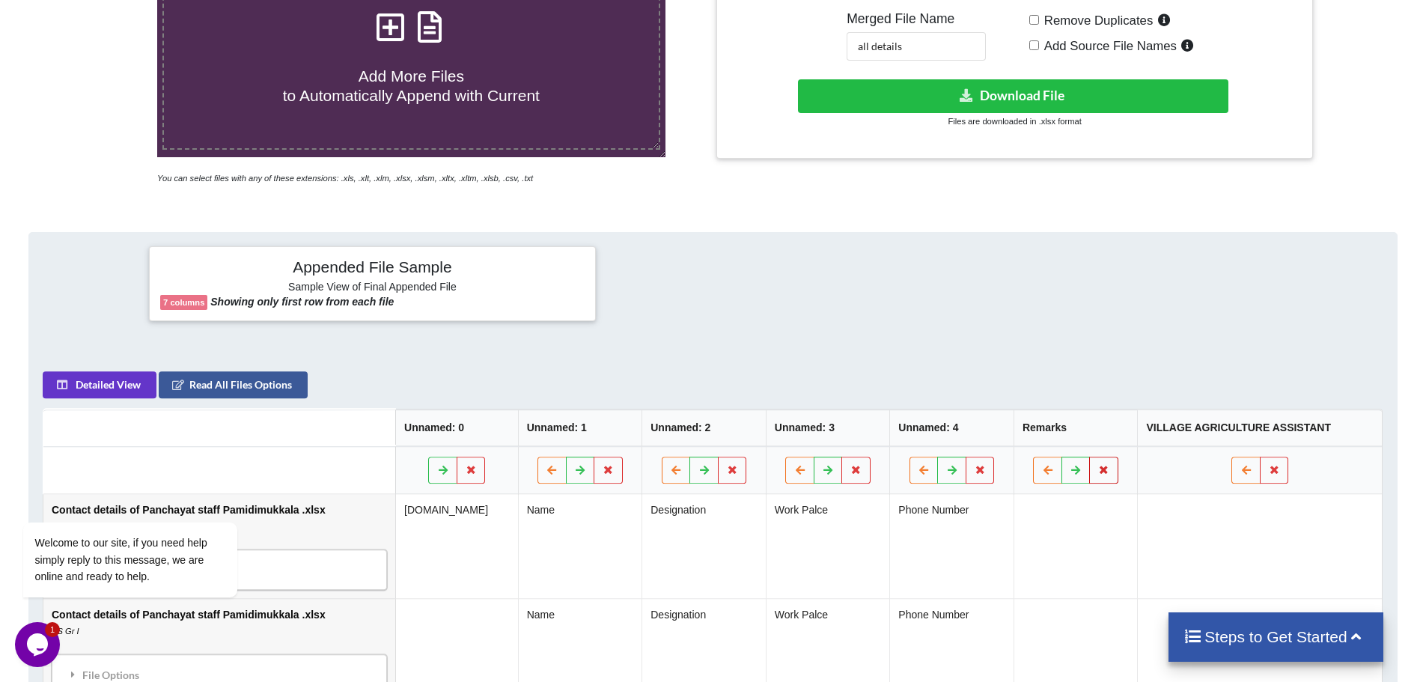
click at [1109, 470] on icon at bounding box center [1104, 469] width 13 height 9
click at [1009, 431] on button "Delete Column" at bounding box center [999, 425] width 100 height 27
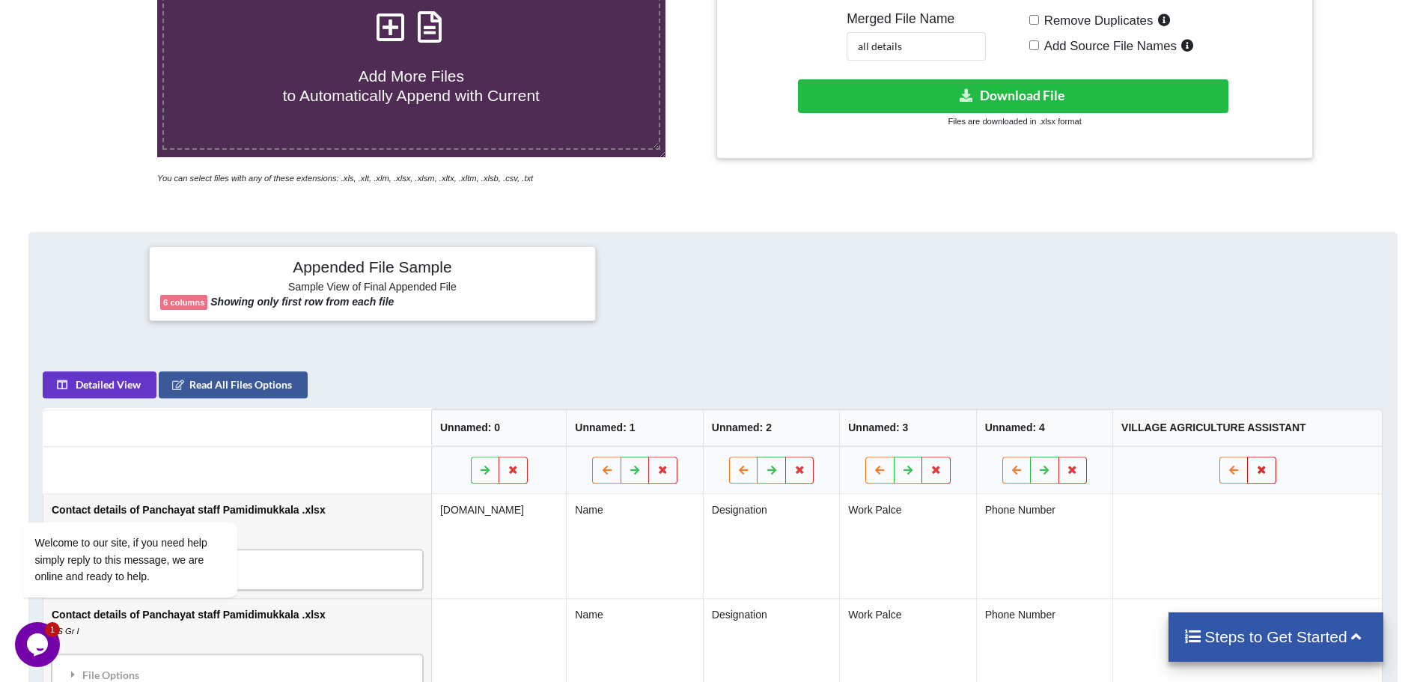
click at [1264, 469] on icon at bounding box center [1262, 469] width 13 height 9
click at [1162, 433] on button "Delete Column" at bounding box center [1156, 425] width 100 height 27
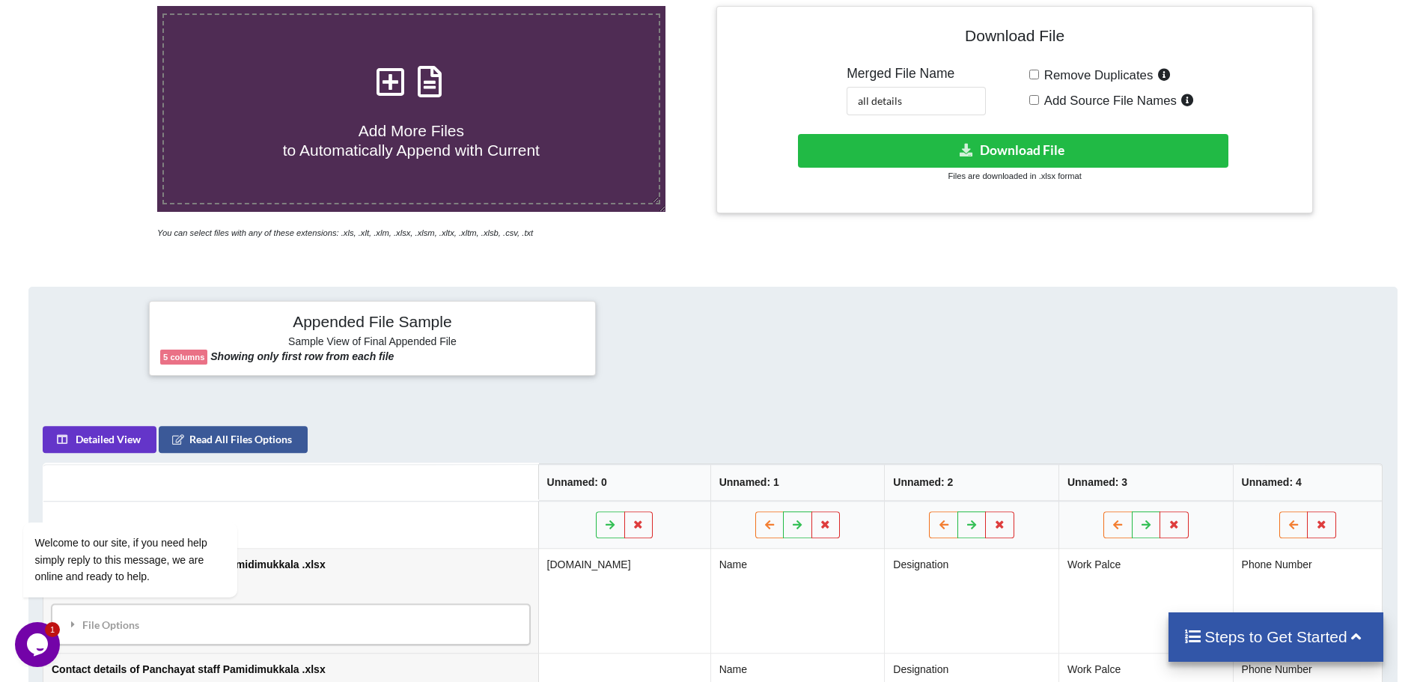
scroll to position [304, 0]
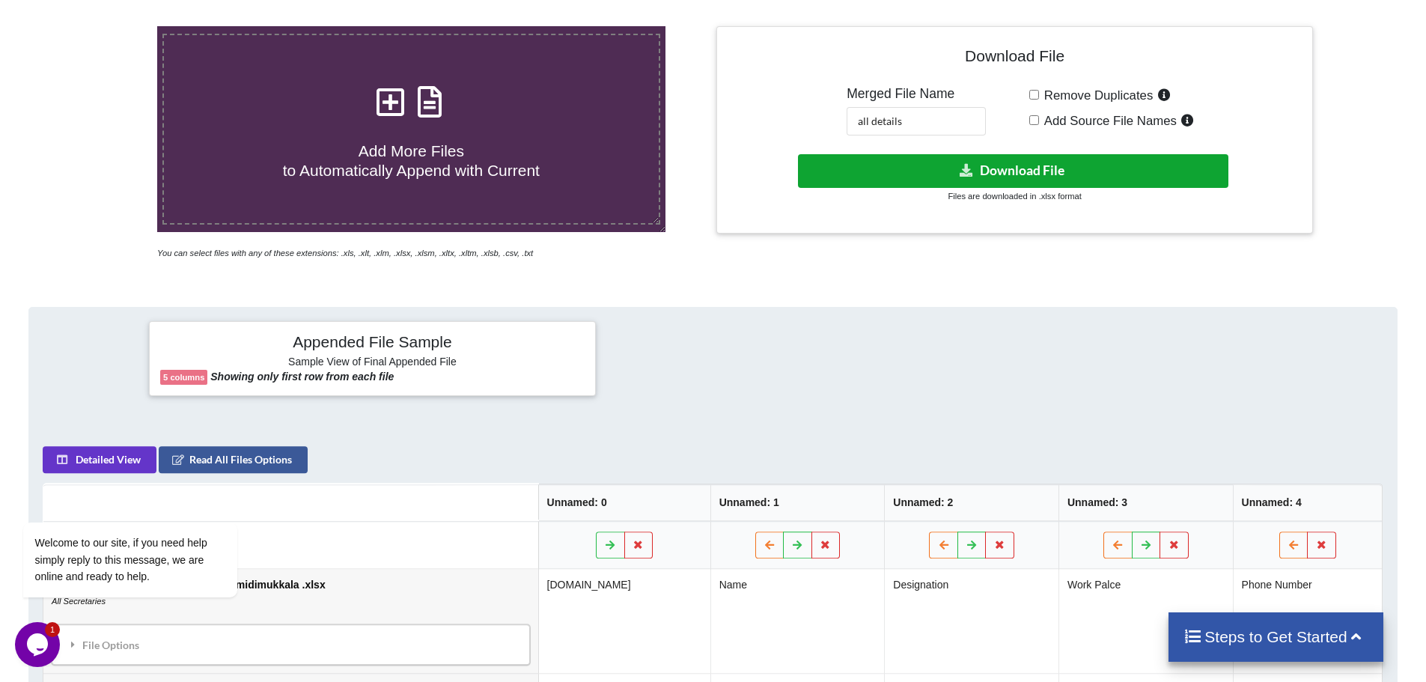
click at [1015, 170] on button "Download File" at bounding box center [1013, 171] width 430 height 34
